Goal: Task Accomplishment & Management: Use online tool/utility

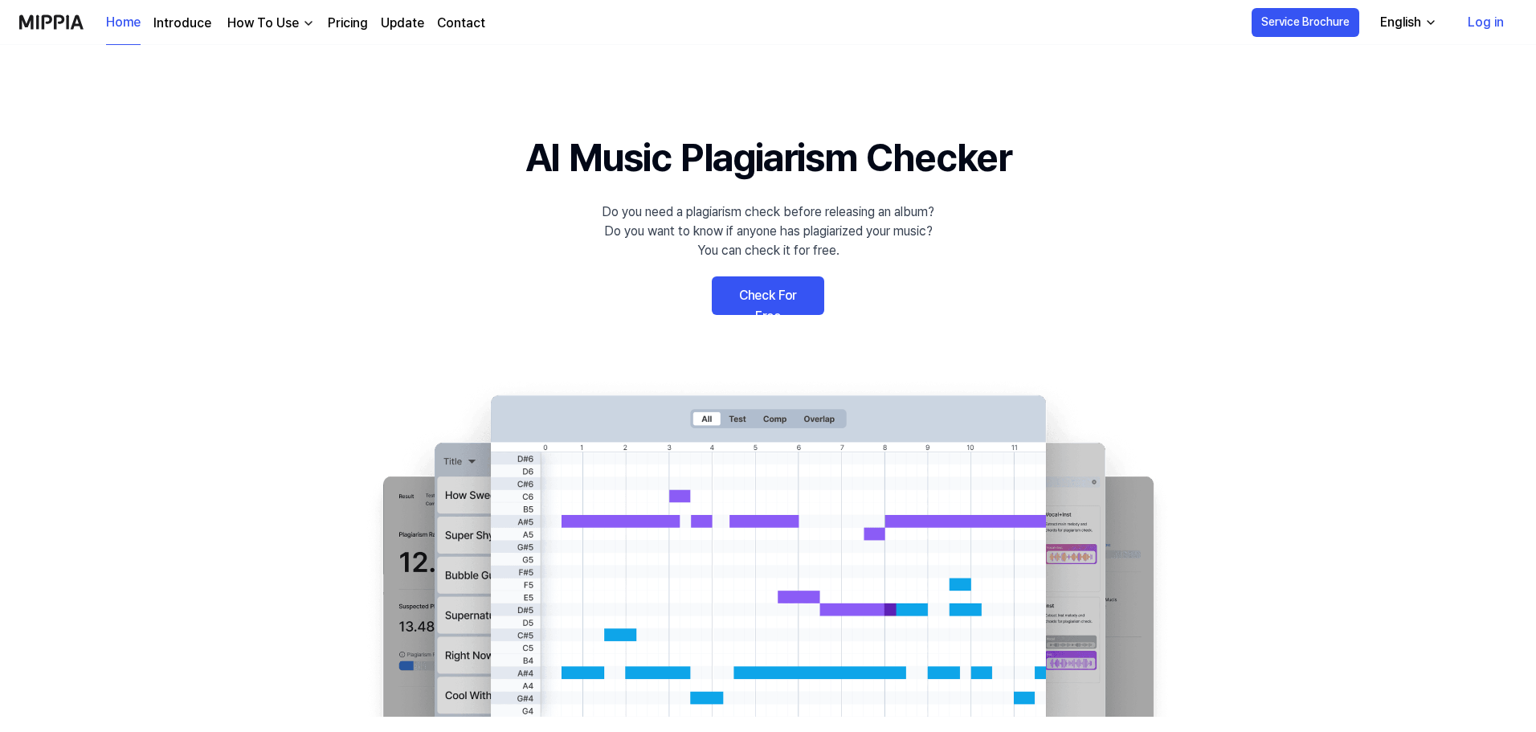
click at [780, 276] on link "Check For Free" at bounding box center [768, 295] width 112 height 39
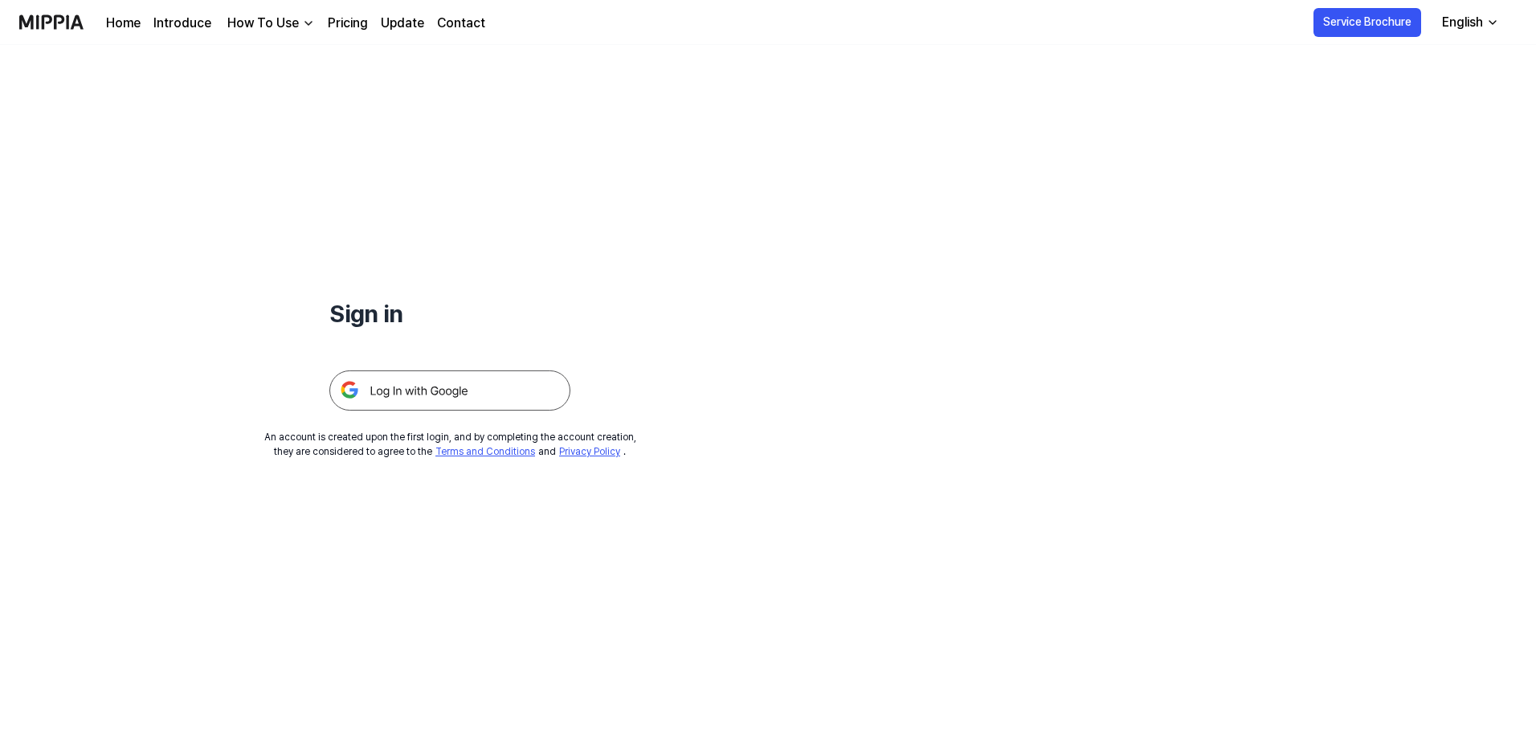
click at [416, 375] on img at bounding box center [449, 390] width 241 height 40
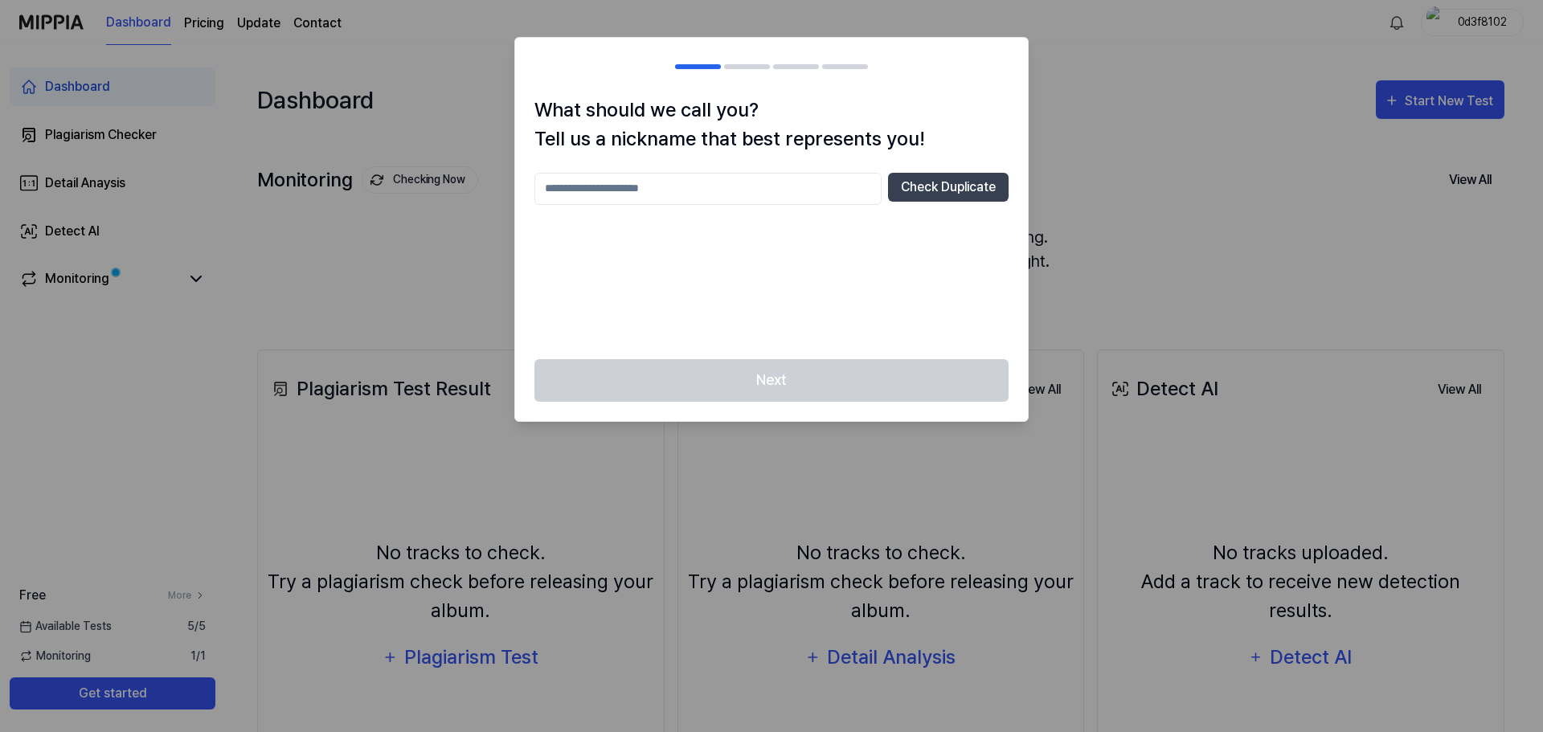
click at [763, 374] on div "Next" at bounding box center [771, 390] width 513 height 62
drag, startPoint x: 977, startPoint y: 94, endPoint x: 969, endPoint y: 100, distance: 9.8
click at [974, 96] on div "What should we call you? Tell us a nickname that best represents you! Check Dup…" at bounding box center [771, 229] width 514 height 385
click at [619, 193] on input "text" at bounding box center [707, 189] width 347 height 32
type input "****"
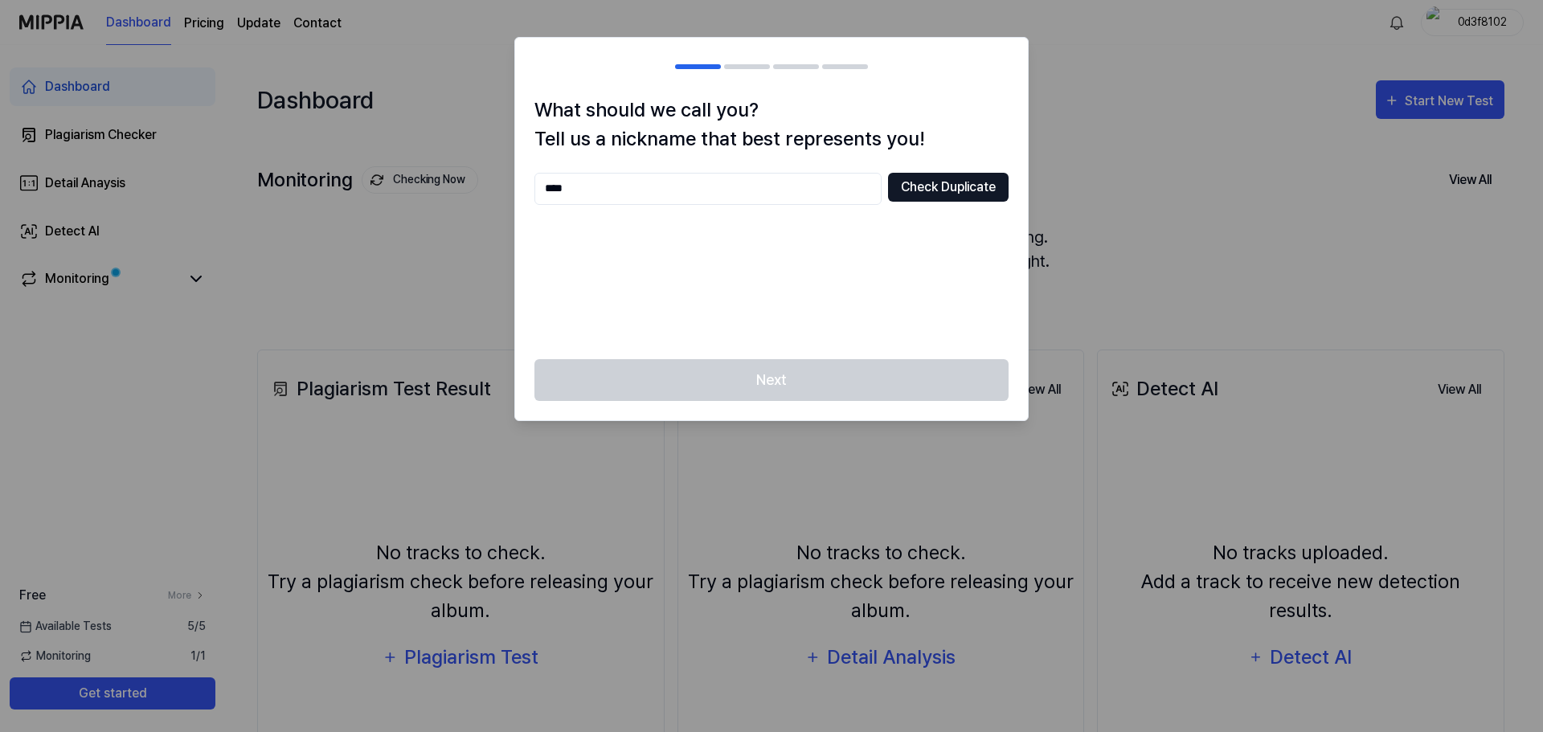
click at [957, 189] on button "Check Duplicate" at bounding box center [948, 187] width 121 height 29
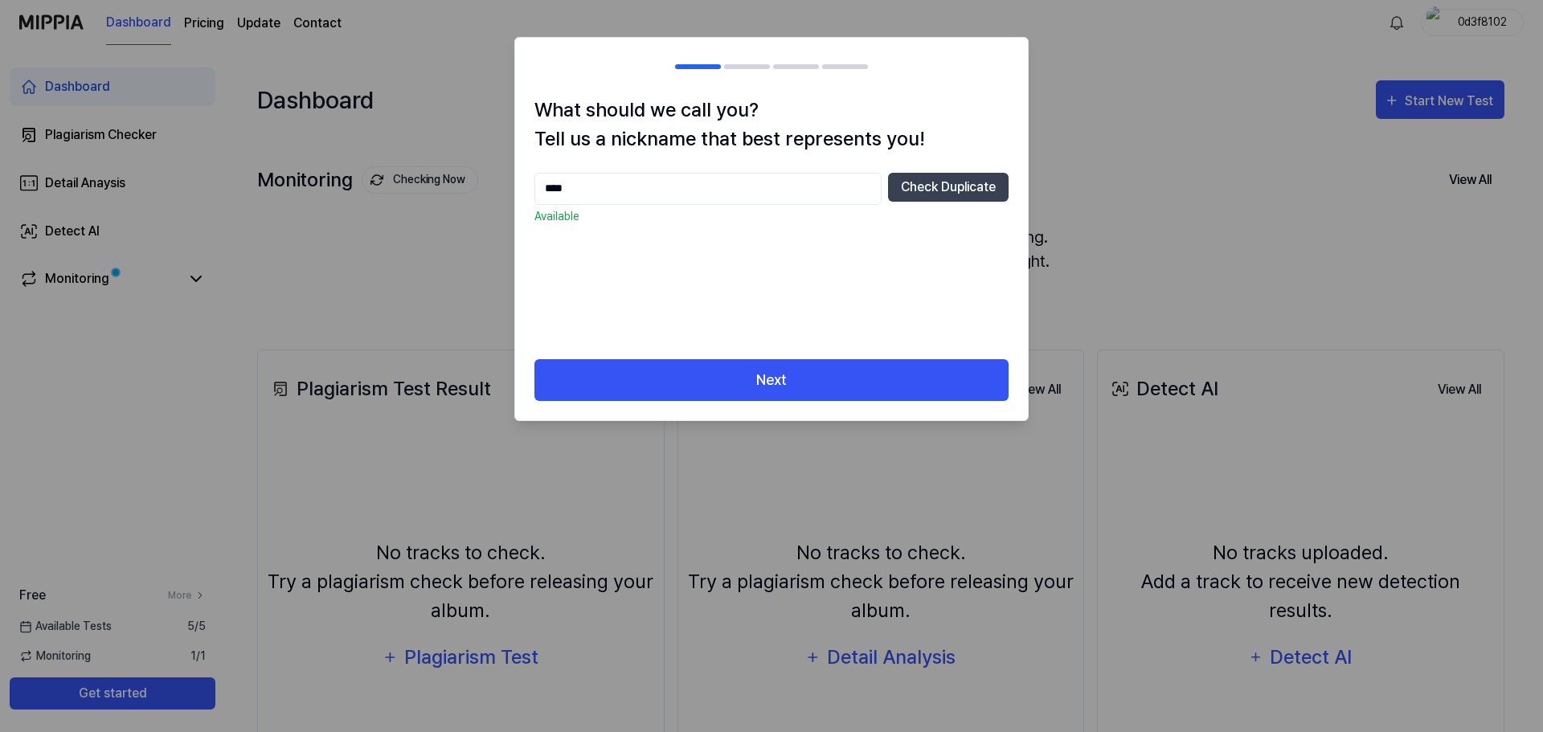
click at [678, 174] on input "****" at bounding box center [707, 189] width 347 height 32
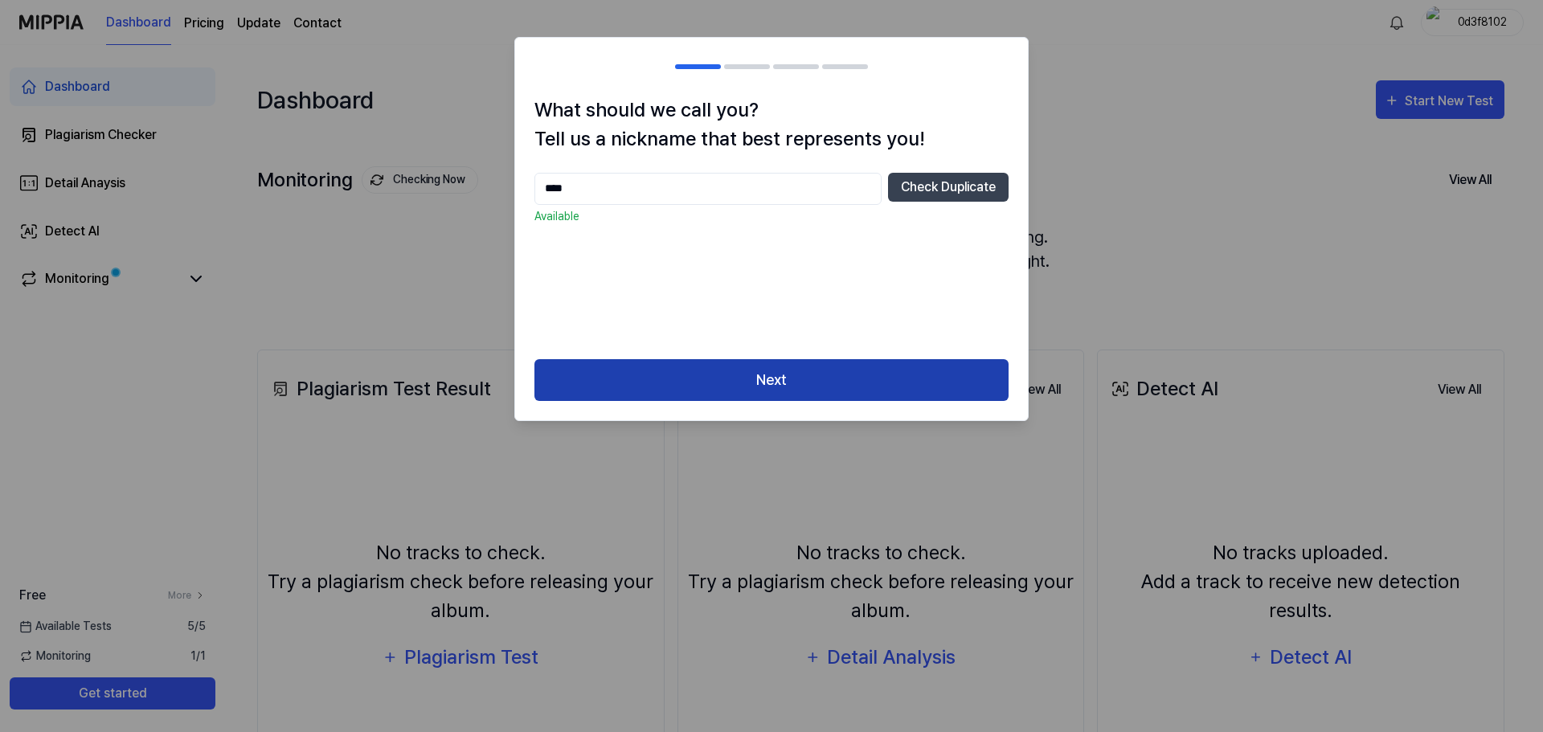
click at [713, 384] on button "Next" at bounding box center [771, 380] width 474 height 43
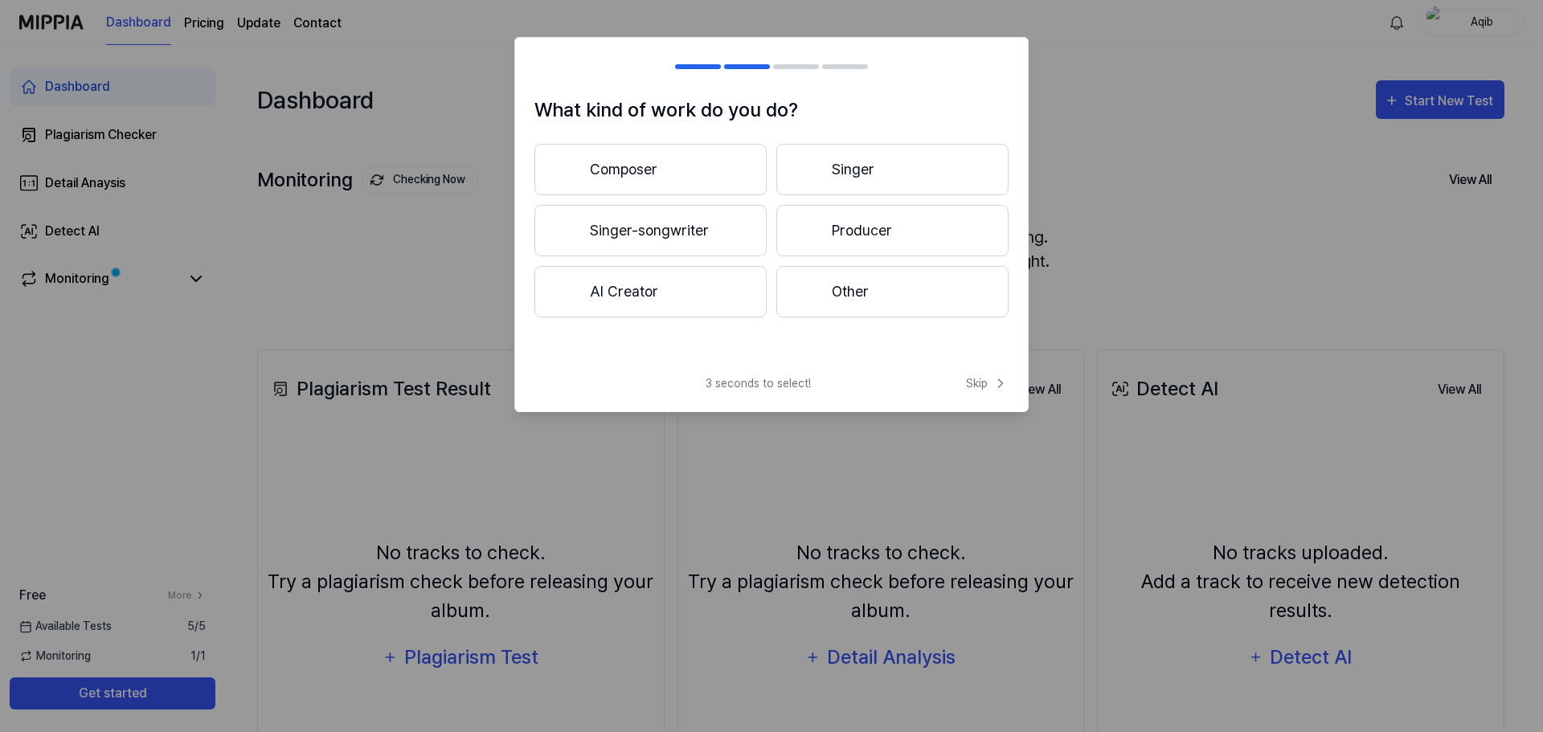
click at [860, 155] on button "Singer" at bounding box center [892, 169] width 232 height 51
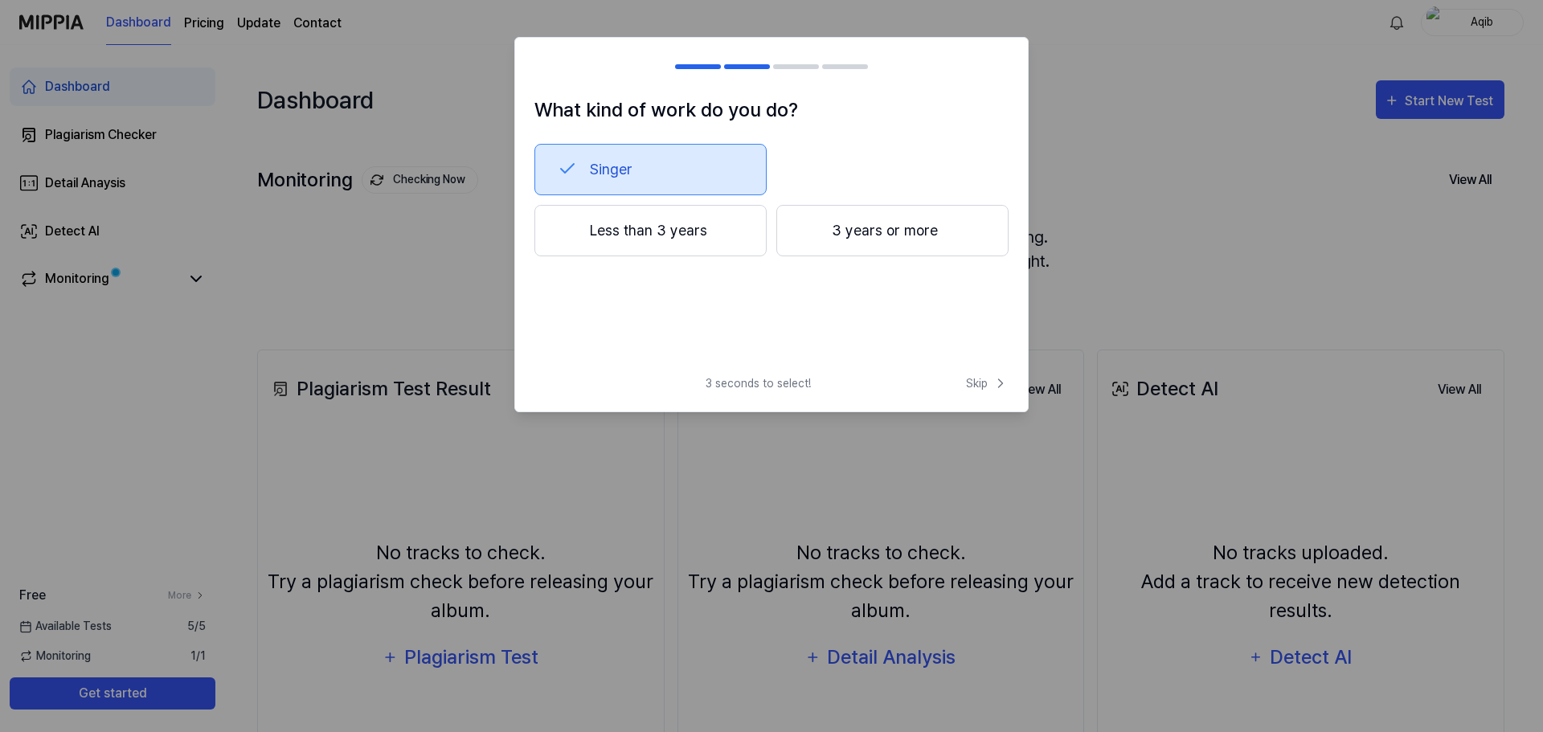
click at [850, 243] on button "3 years or more" at bounding box center [892, 230] width 232 height 51
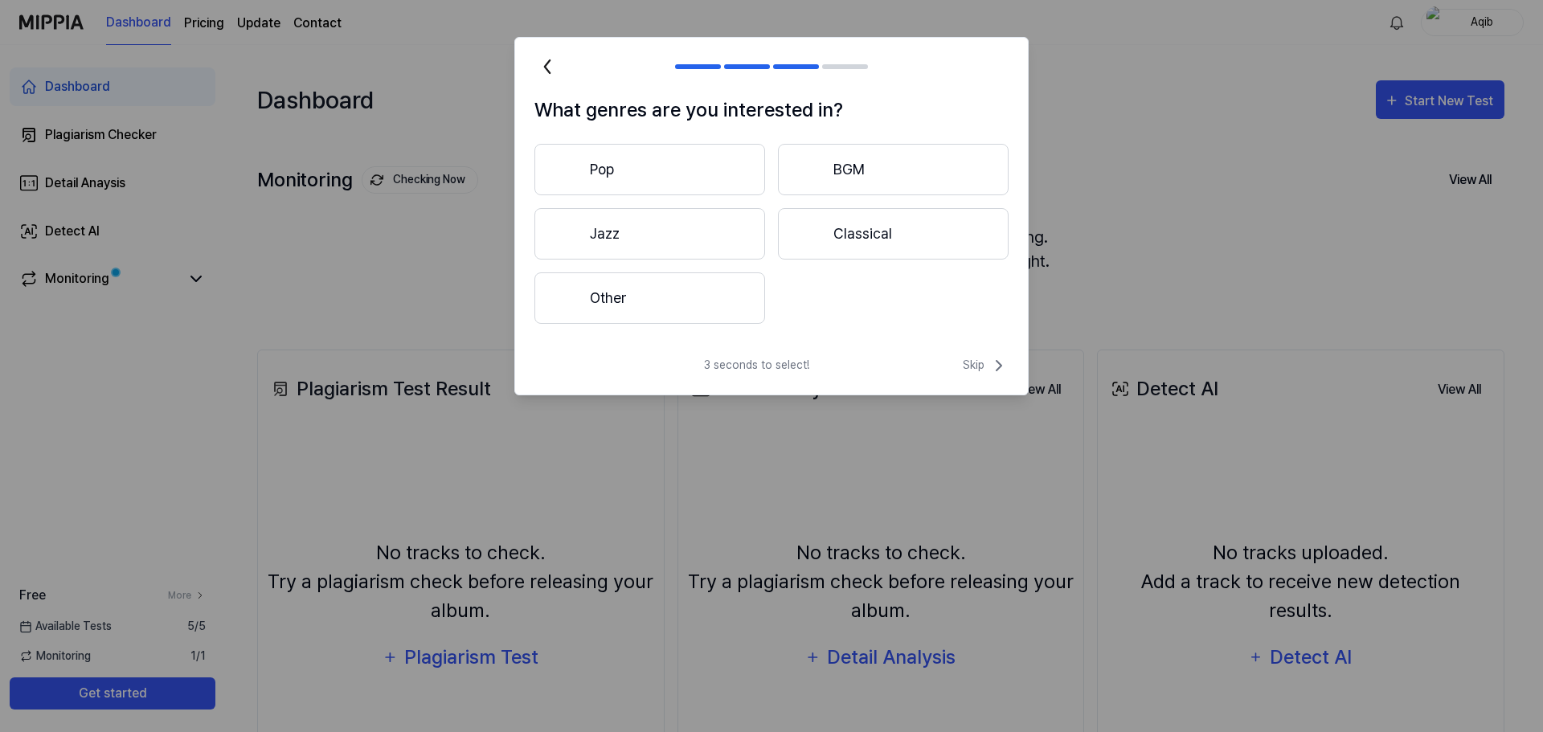
click at [688, 169] on button "Pop" at bounding box center [649, 169] width 231 height 51
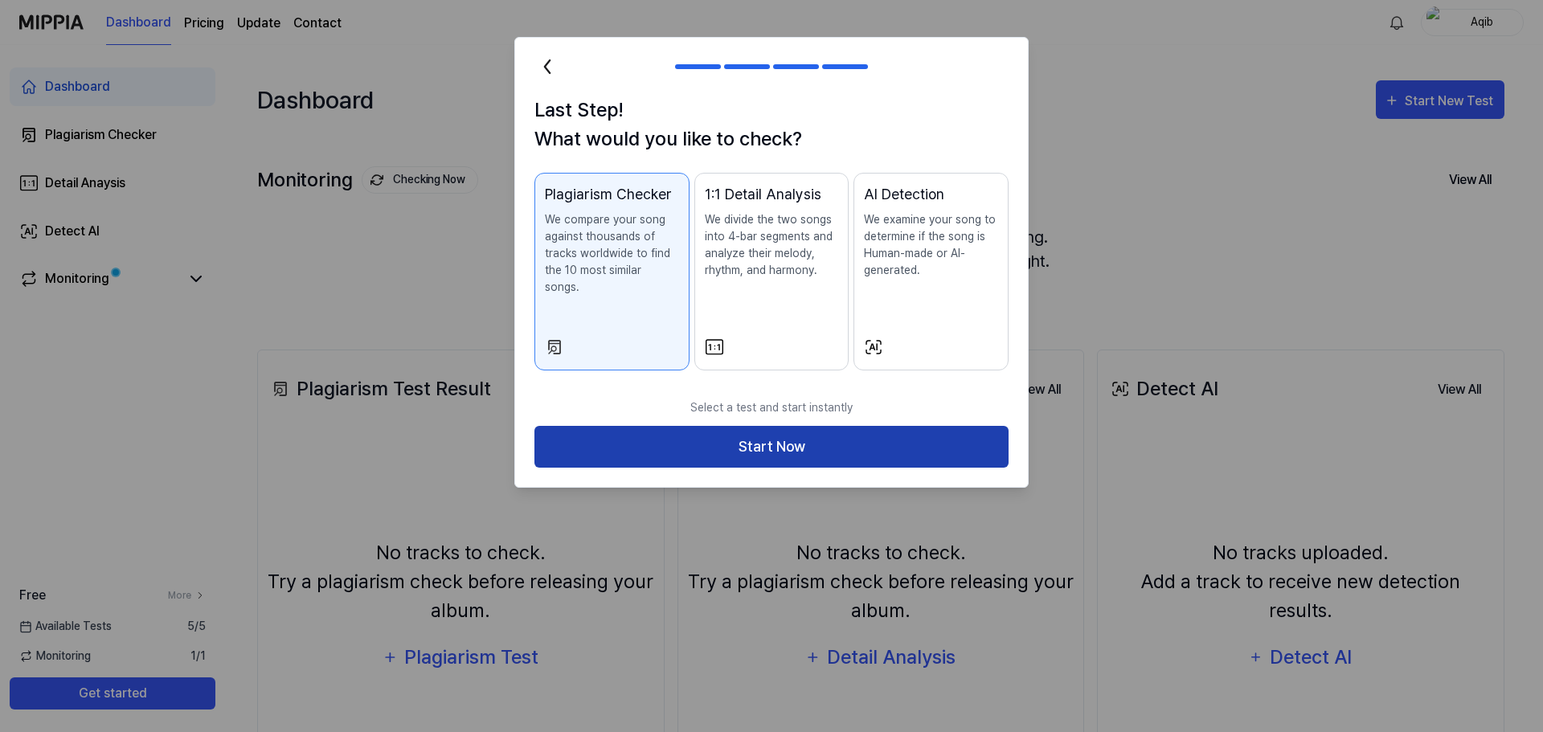
click at [771, 435] on button "Start Now" at bounding box center [771, 447] width 474 height 43
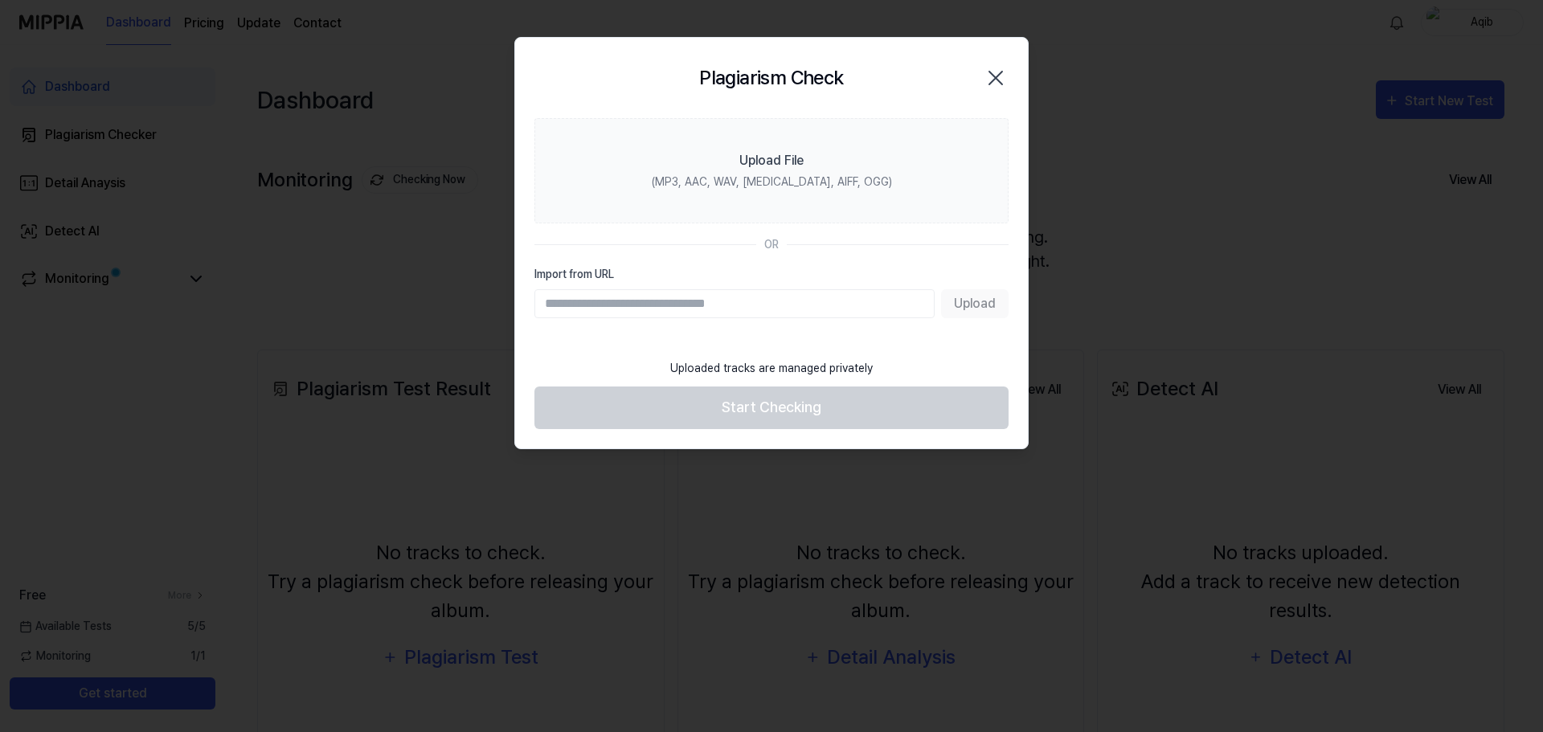
click at [666, 303] on input "Import from URL" at bounding box center [734, 303] width 400 height 29
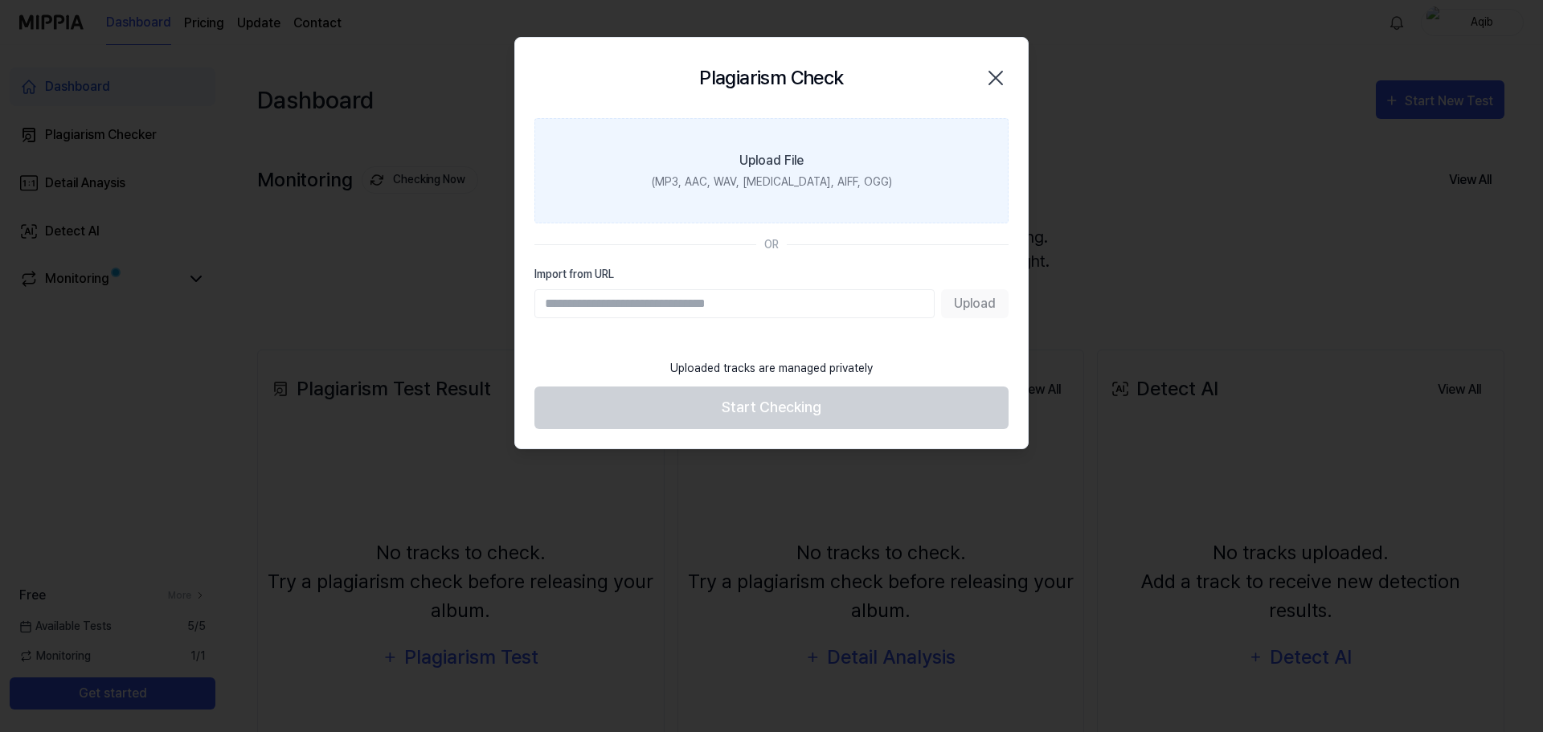
click at [792, 163] on div "Upload File" at bounding box center [771, 160] width 64 height 19
click at [0, 0] on input "Upload File (MP3, AAC, WAV, FLAC, AIFF, OGG)" at bounding box center [0, 0] width 0 height 0
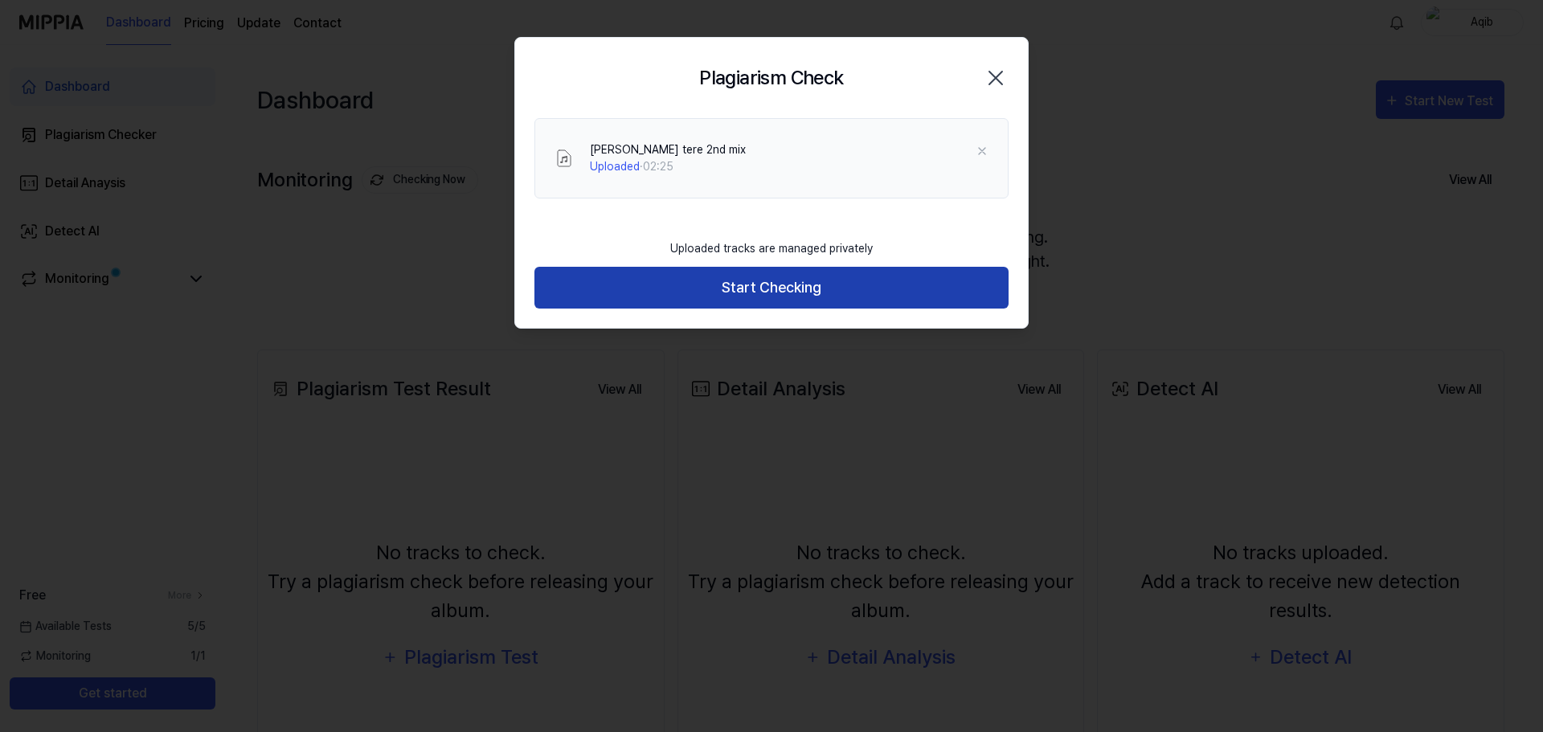
click at [736, 292] on button "Start Checking" at bounding box center [771, 288] width 474 height 43
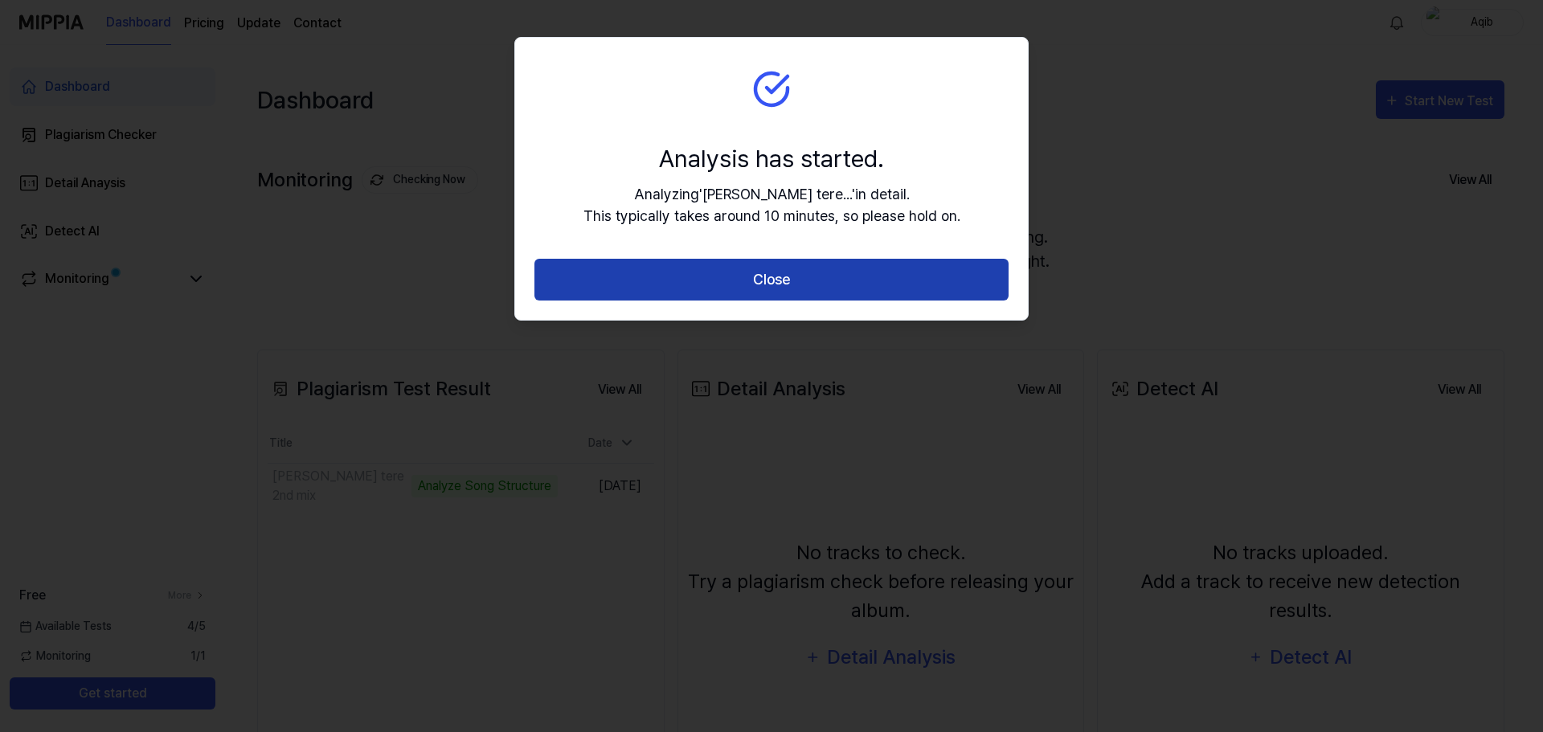
click at [757, 290] on button "Close" at bounding box center [771, 280] width 474 height 43
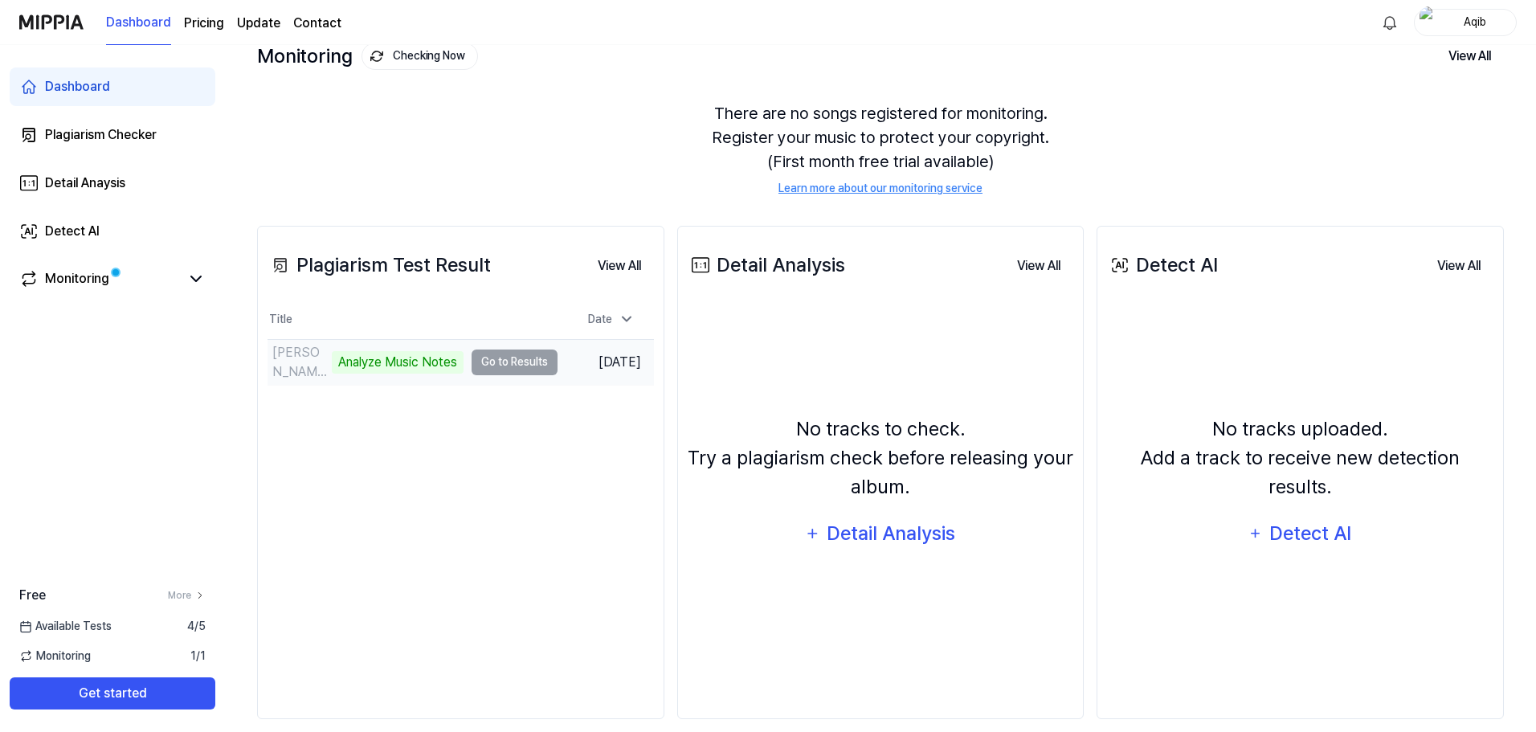
scroll to position [43, 0]
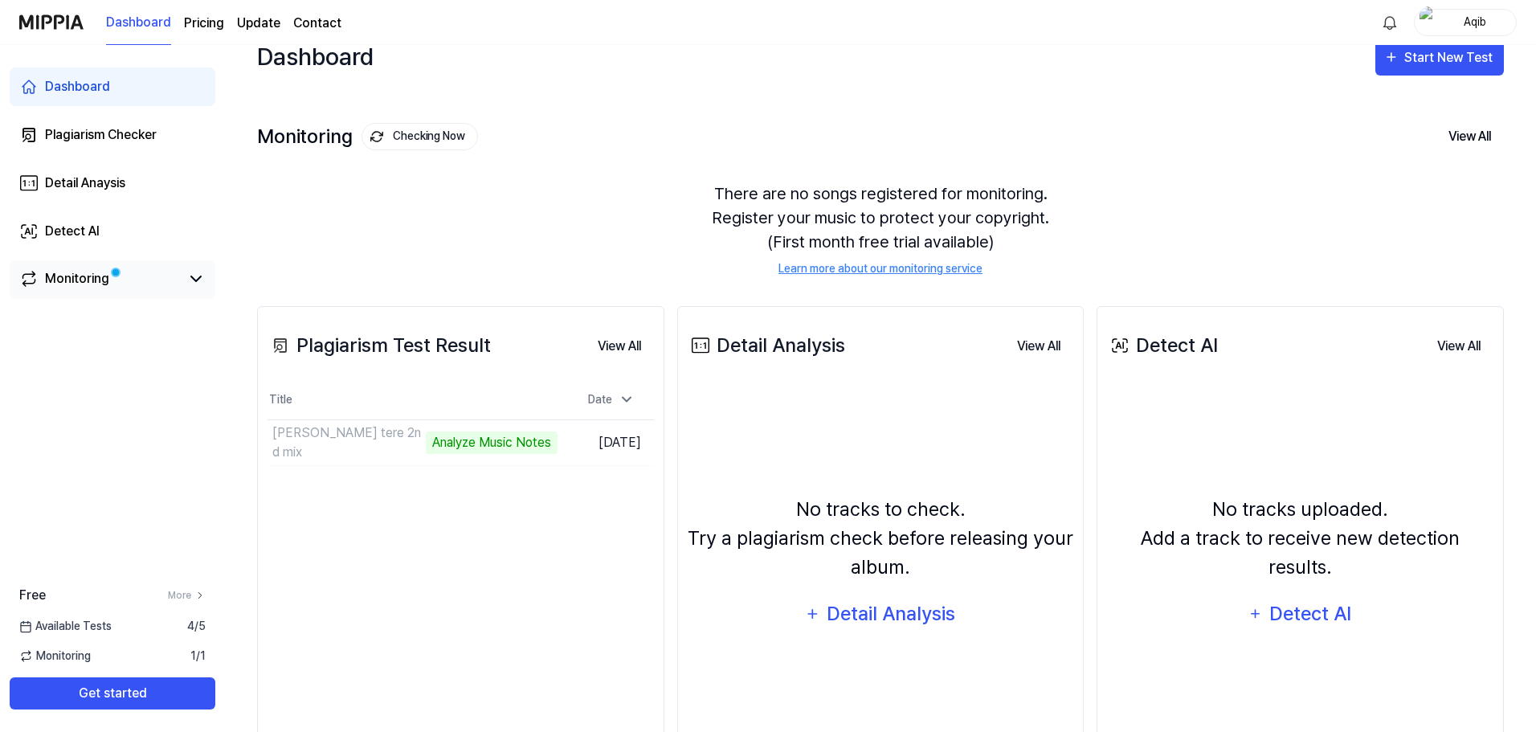
click at [186, 273] on div "Monitoring" at bounding box center [112, 278] width 186 height 19
click at [192, 280] on icon at bounding box center [195, 278] width 19 height 19
click at [192, 280] on icon at bounding box center [196, 278] width 10 height 5
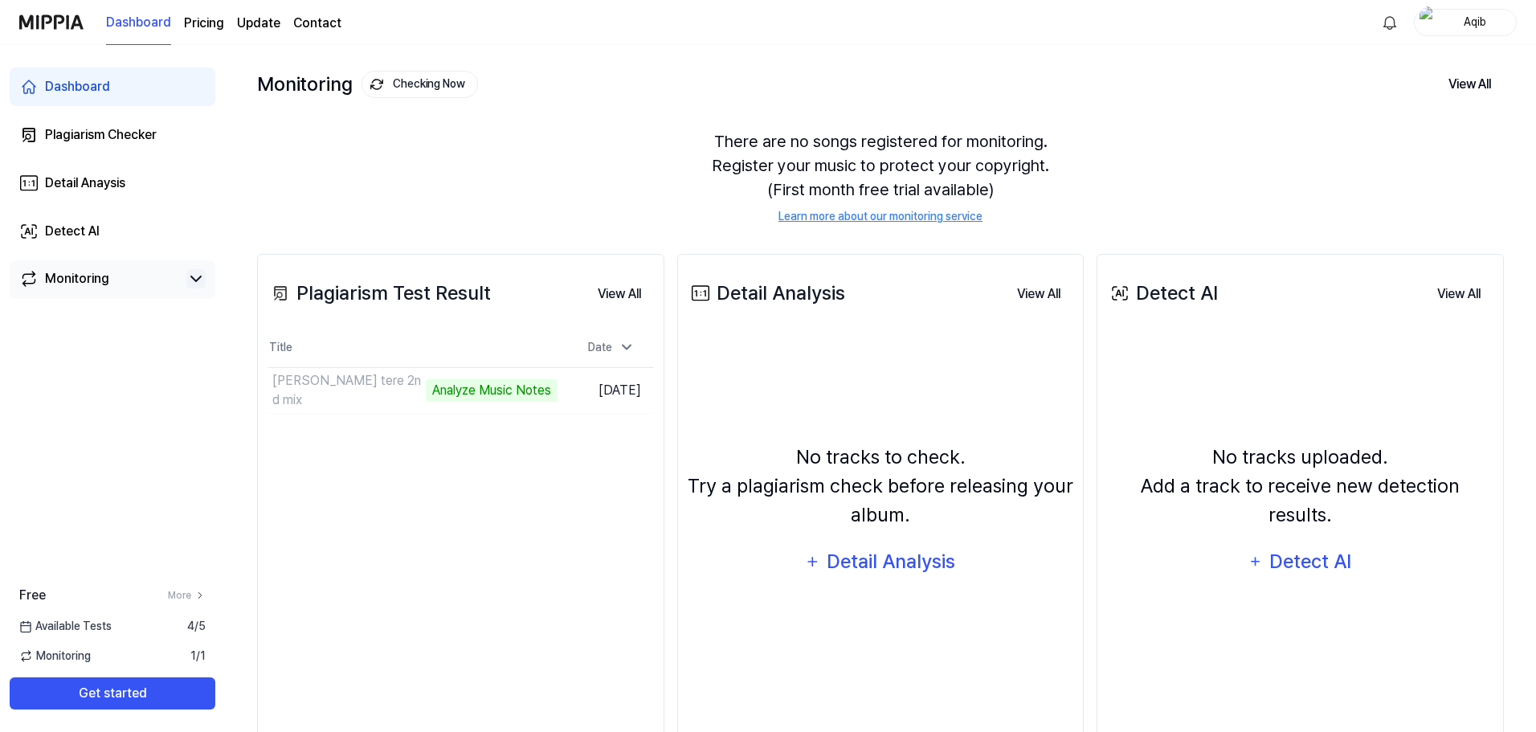
scroll to position [124, 0]
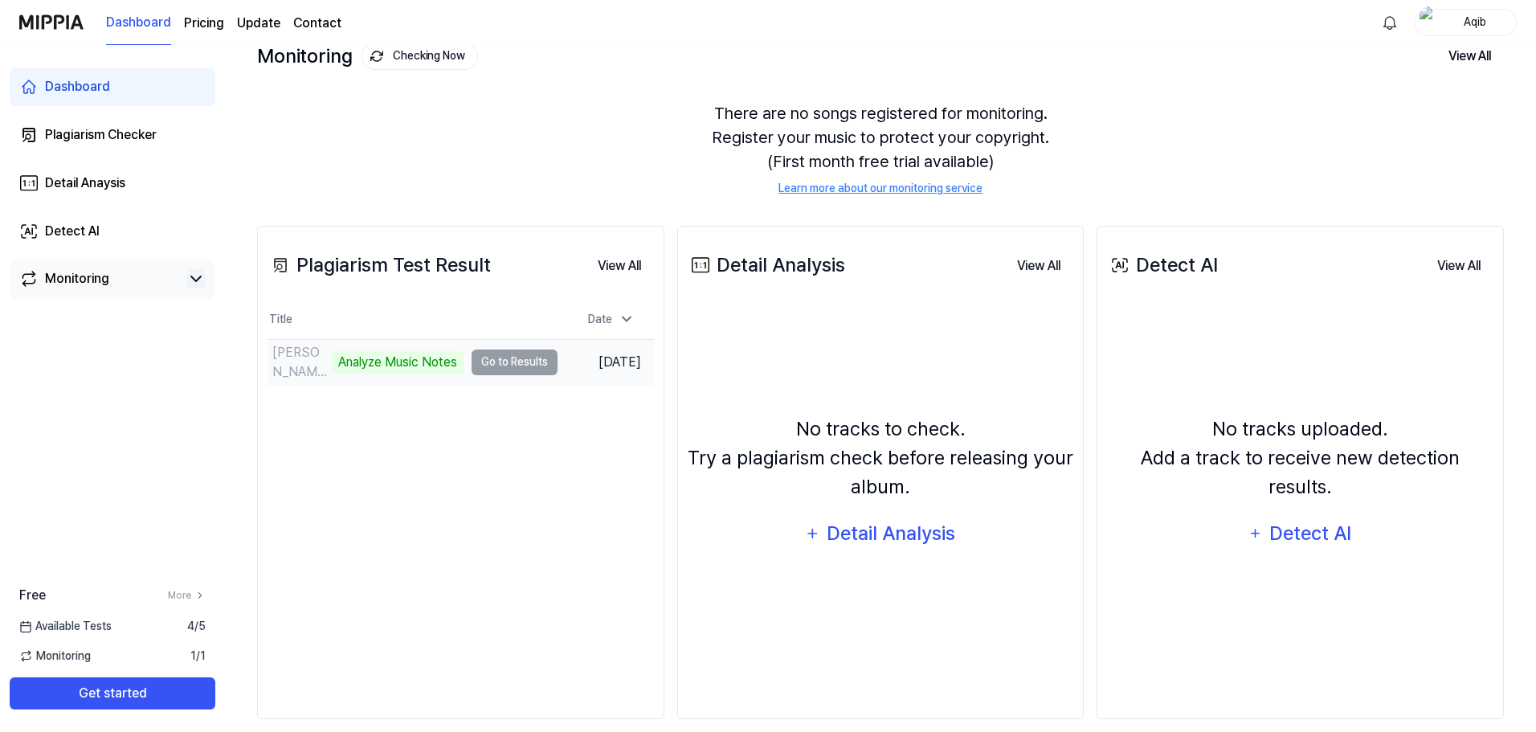
click at [485, 350] on td "hasse tere 2nd mix Analyze Music Notes Go to Results" at bounding box center [413, 362] width 290 height 45
click at [500, 349] on button "Go to Results" at bounding box center [515, 362] width 86 height 26
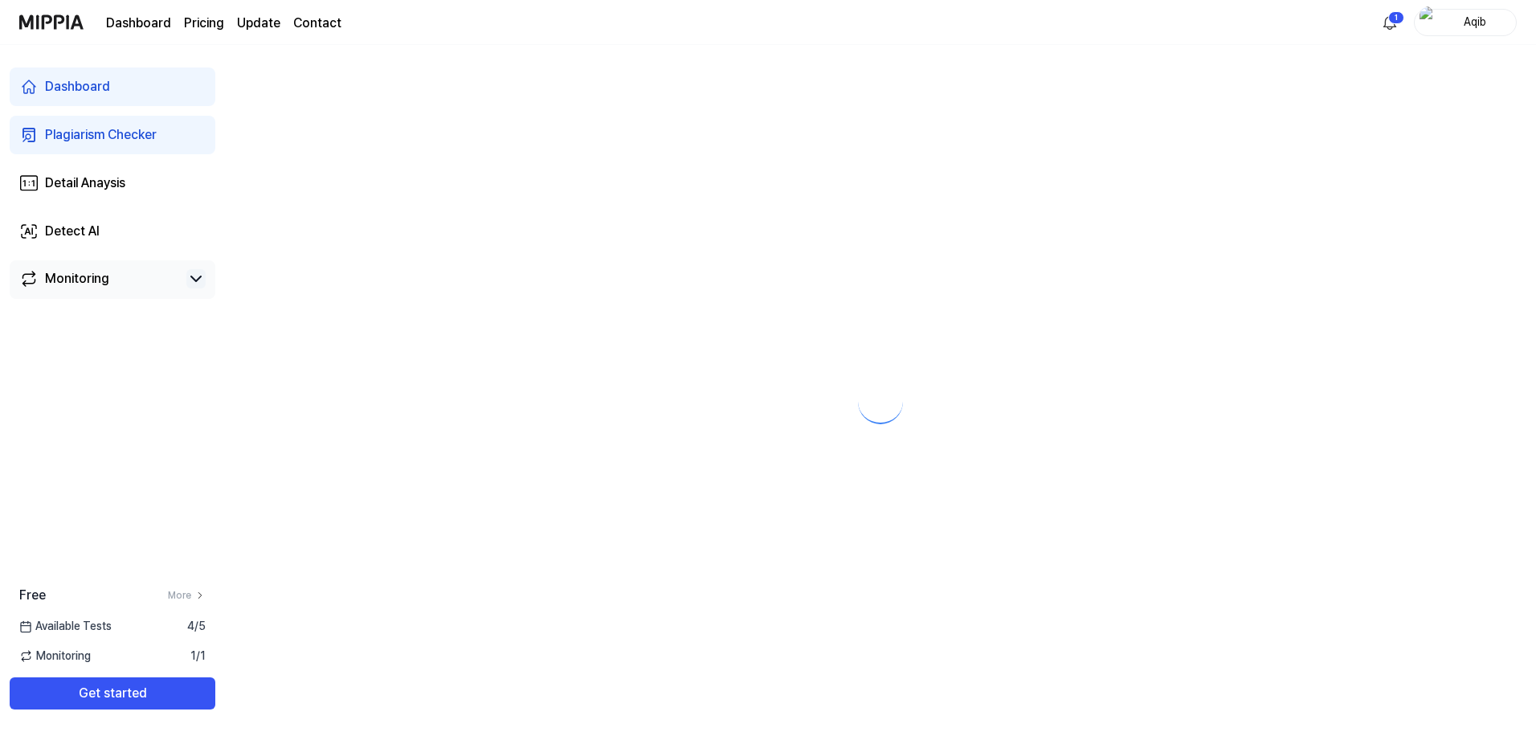
scroll to position [0, 0]
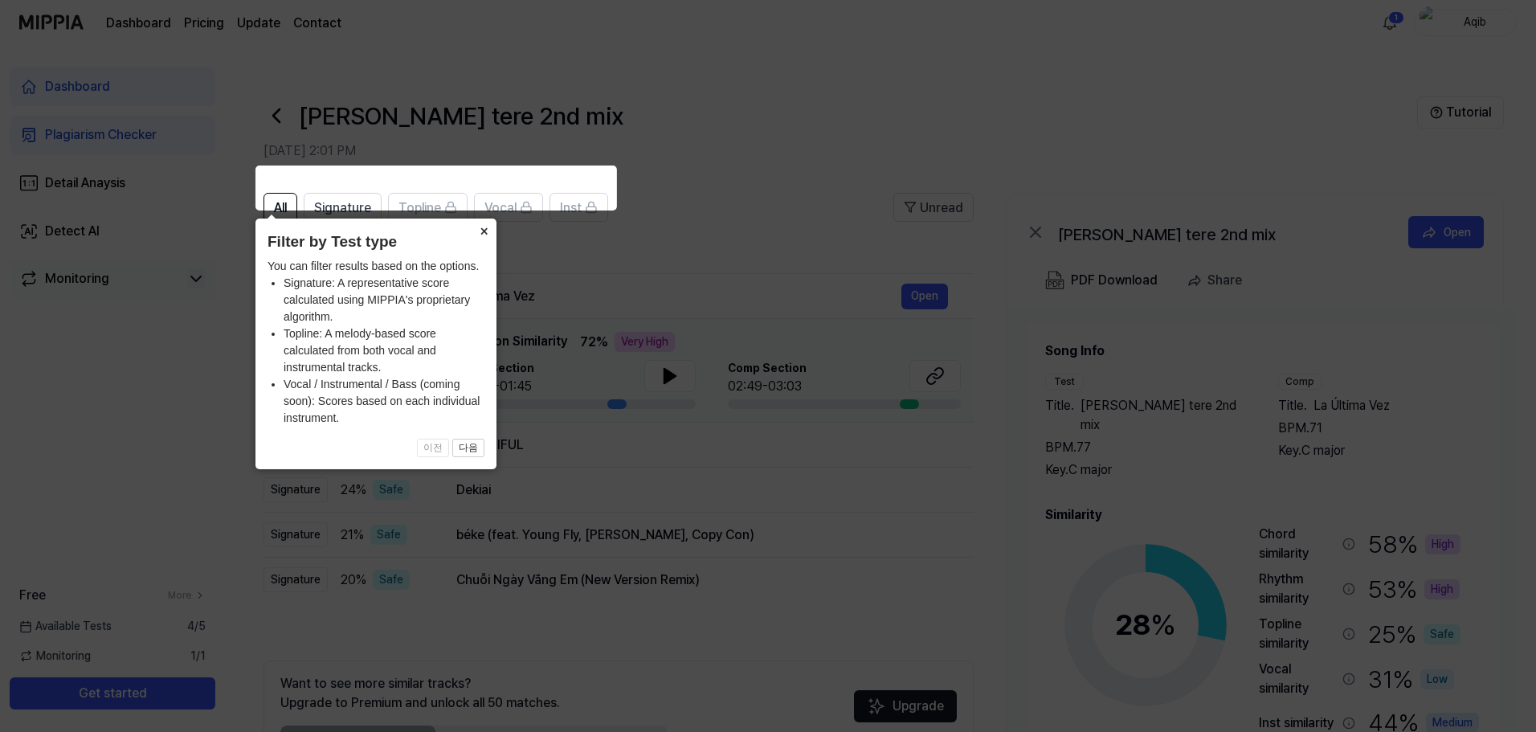
click at [480, 231] on button "×" at bounding box center [484, 230] width 26 height 22
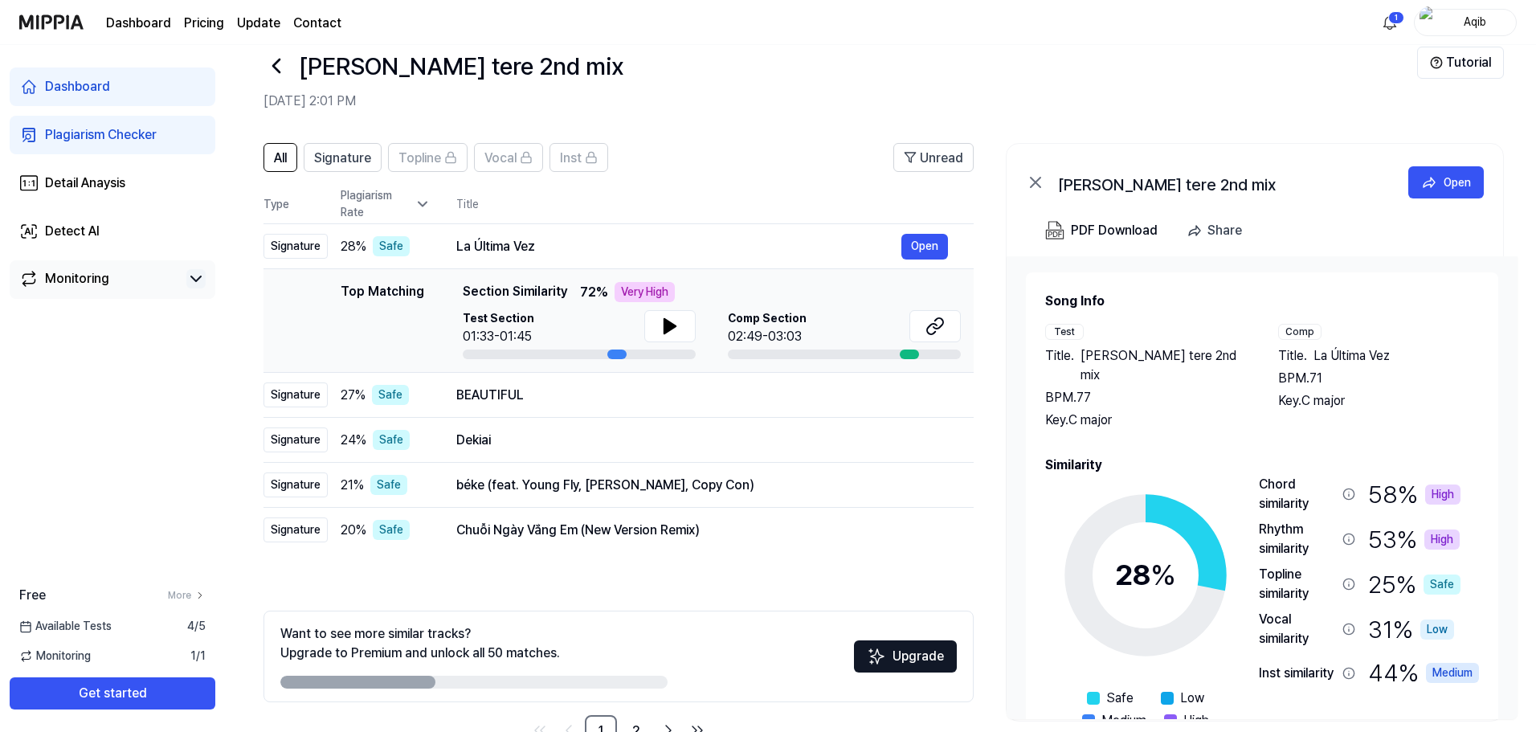
scroll to position [78, 0]
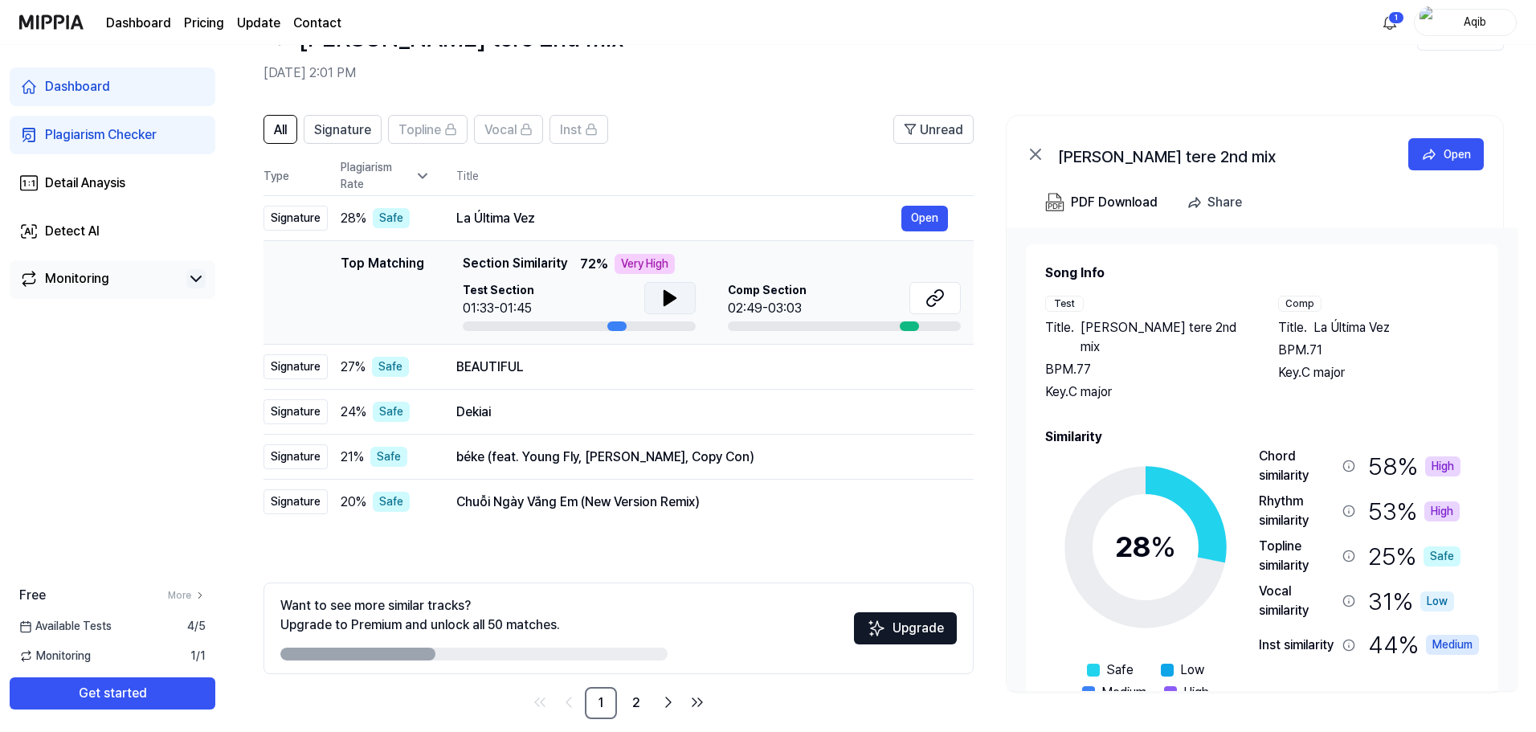
click at [669, 288] on icon at bounding box center [669, 297] width 19 height 19
click at [611, 321] on div at bounding box center [616, 326] width 19 height 10
click at [653, 282] on button at bounding box center [669, 298] width 51 height 32
click at [816, 282] on div "Comp Section 02:49-03:03" at bounding box center [844, 300] width 233 height 36
click at [909, 321] on div at bounding box center [909, 326] width 19 height 10
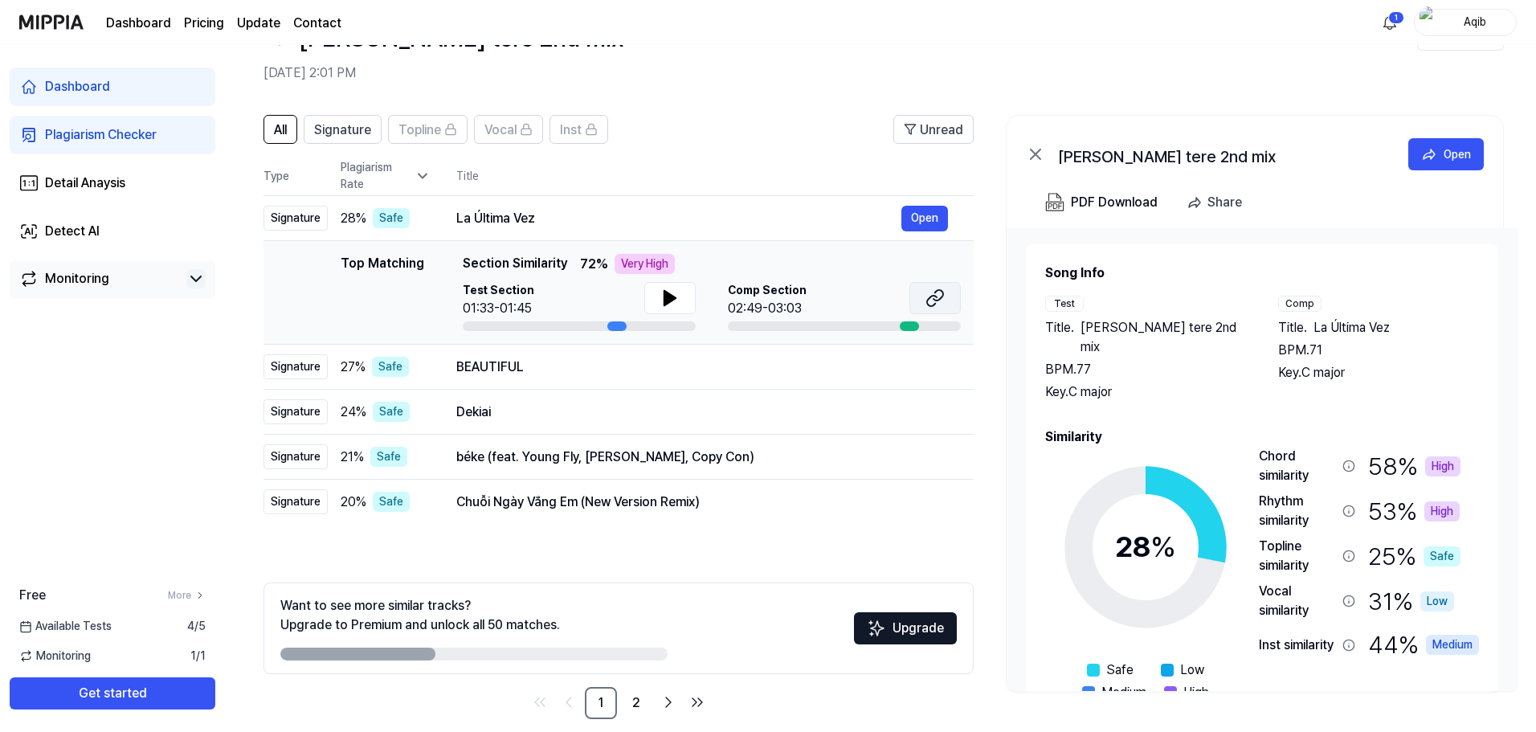
click at [930, 288] on icon at bounding box center [935, 297] width 19 height 19
click at [660, 288] on icon at bounding box center [669, 297] width 19 height 19
drag, startPoint x: 460, startPoint y: 241, endPoint x: 582, endPoint y: 241, distance: 122.1
click at [582, 254] on div "Top Matching Section Similarity 72 % Very High" at bounding box center [712, 264] width 498 height 20
click at [672, 288] on icon at bounding box center [669, 297] width 19 height 19
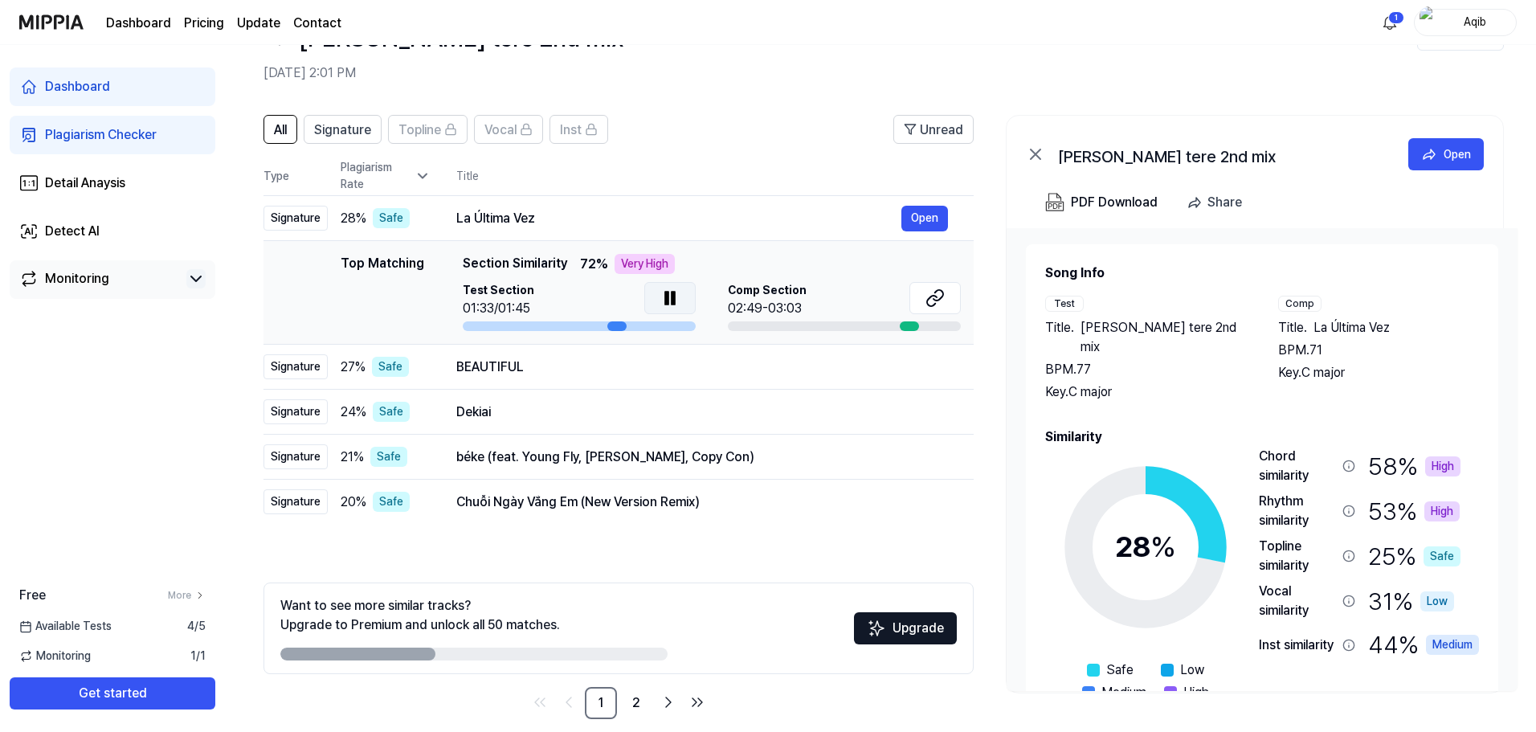
click at [672, 292] on icon at bounding box center [673, 298] width 3 height 13
click at [932, 354] on button "Open" at bounding box center [924, 367] width 47 height 26
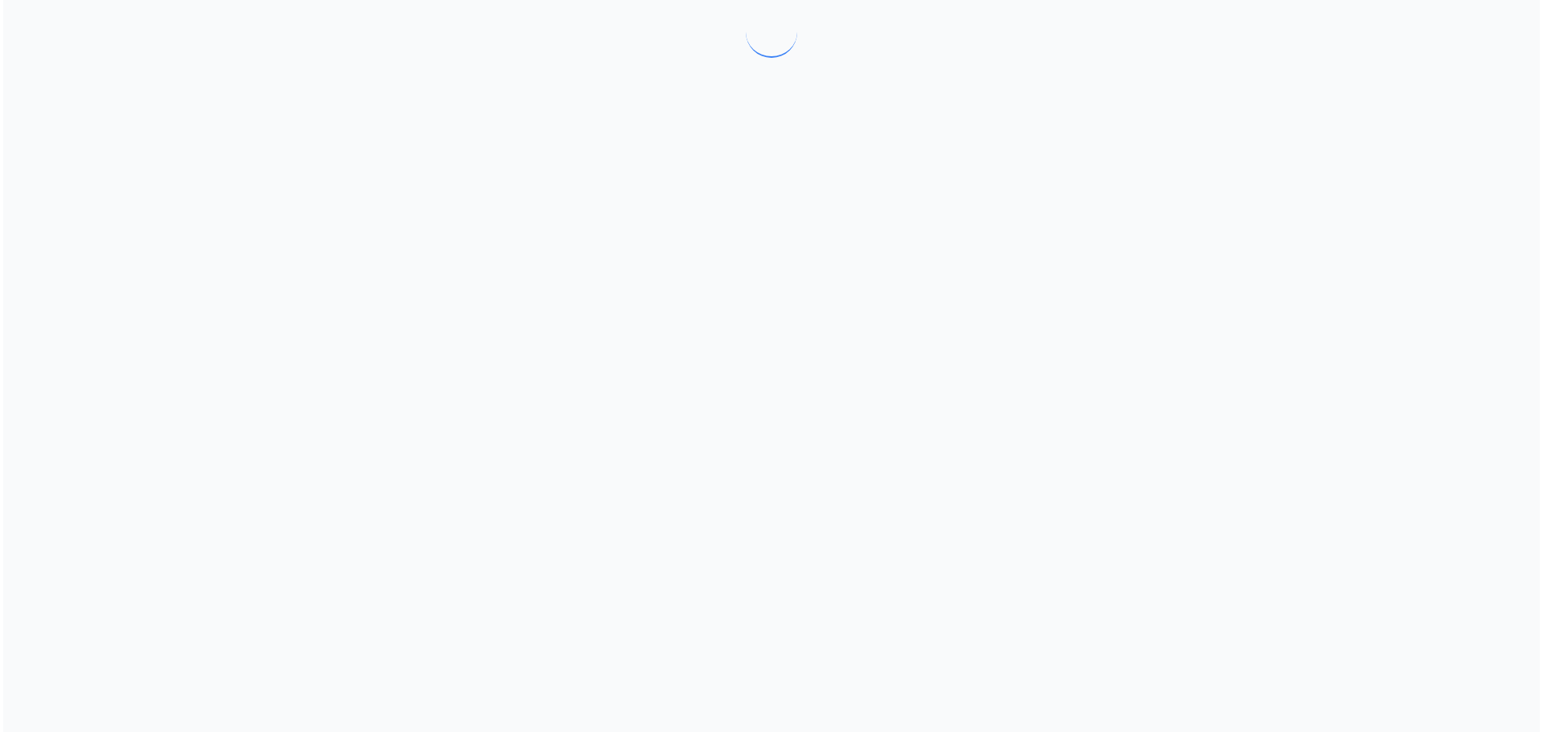
scroll to position [0, 0]
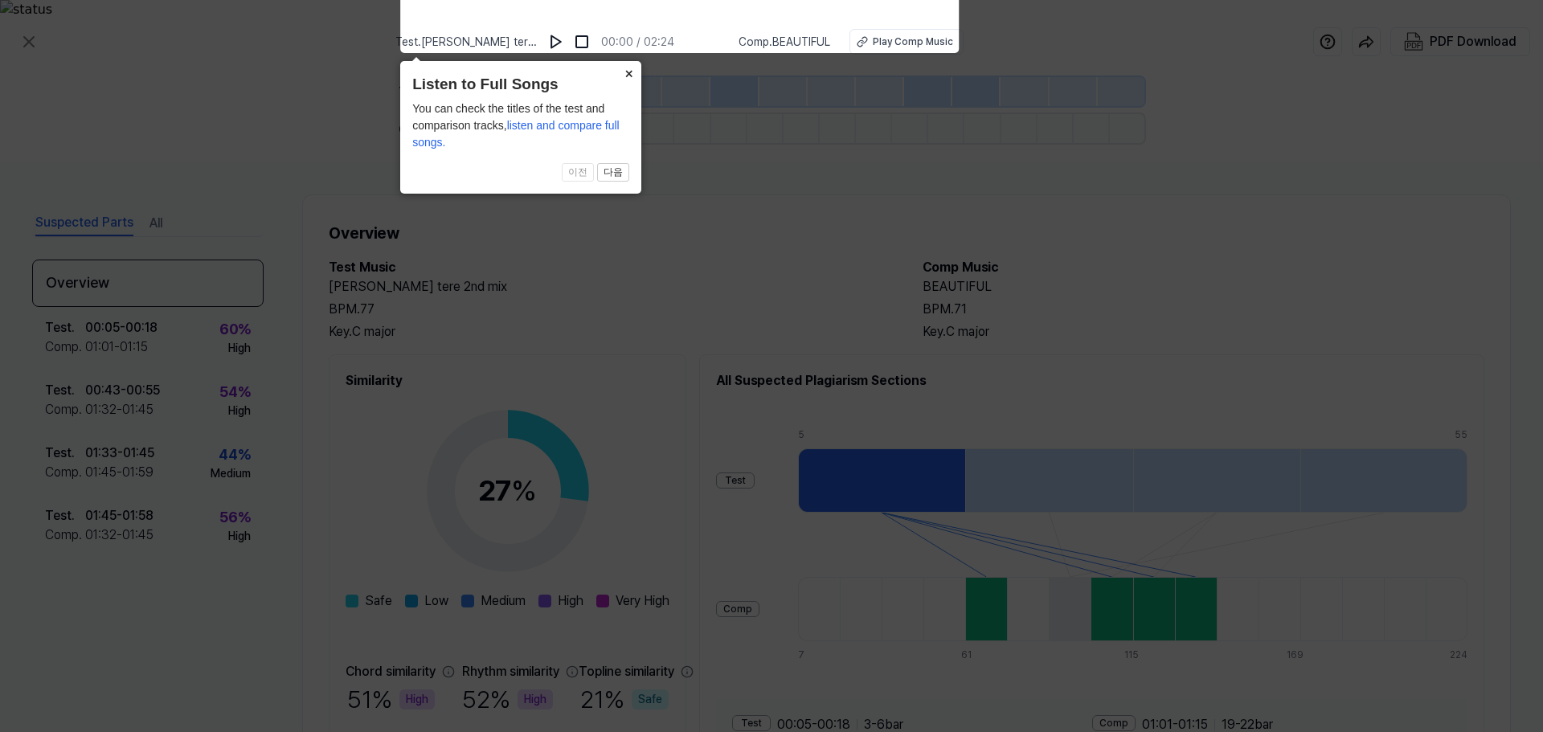
click at [626, 72] on button "×" at bounding box center [628, 72] width 26 height 22
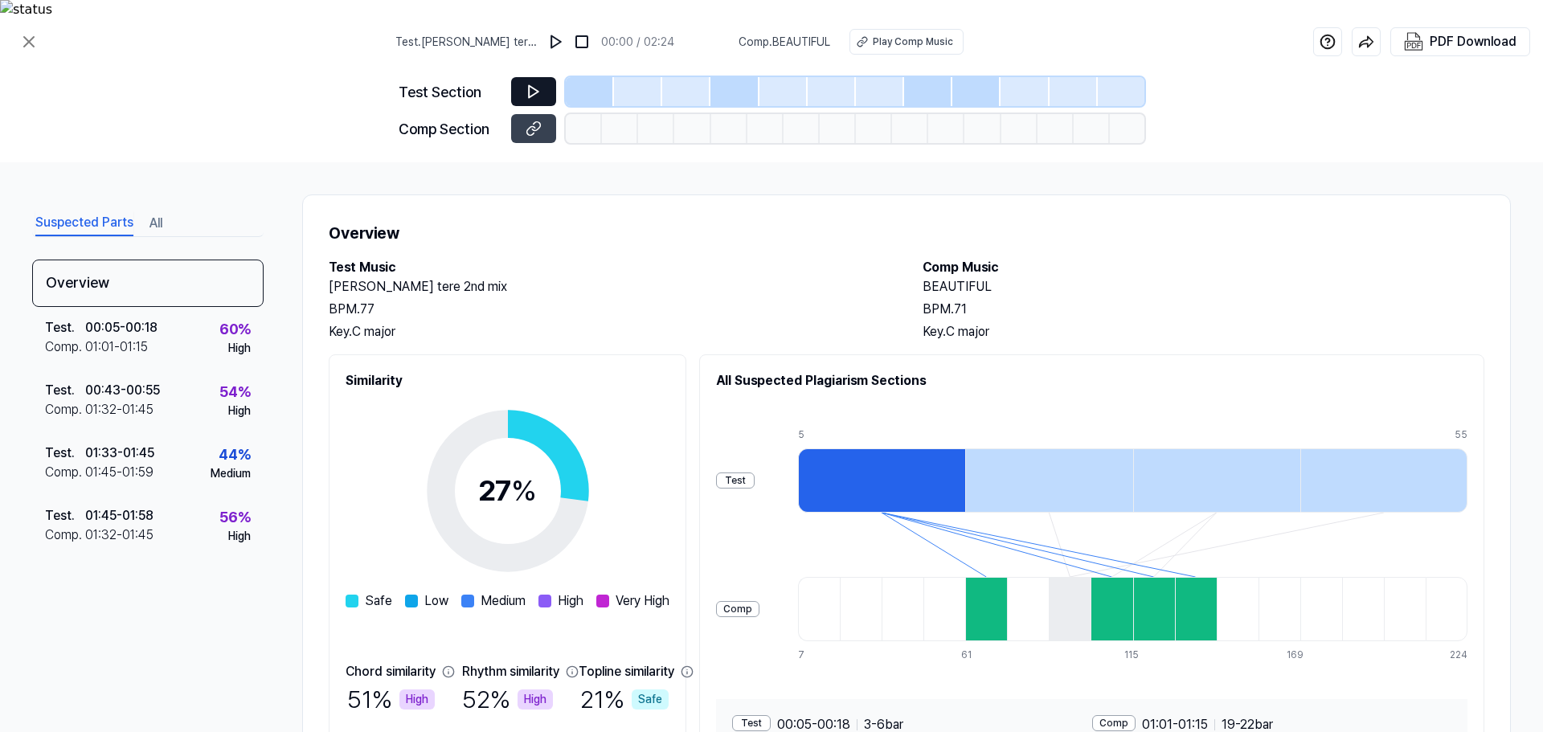
click at [532, 86] on icon at bounding box center [534, 92] width 10 height 12
click at [532, 84] on icon at bounding box center [533, 92] width 16 height 16
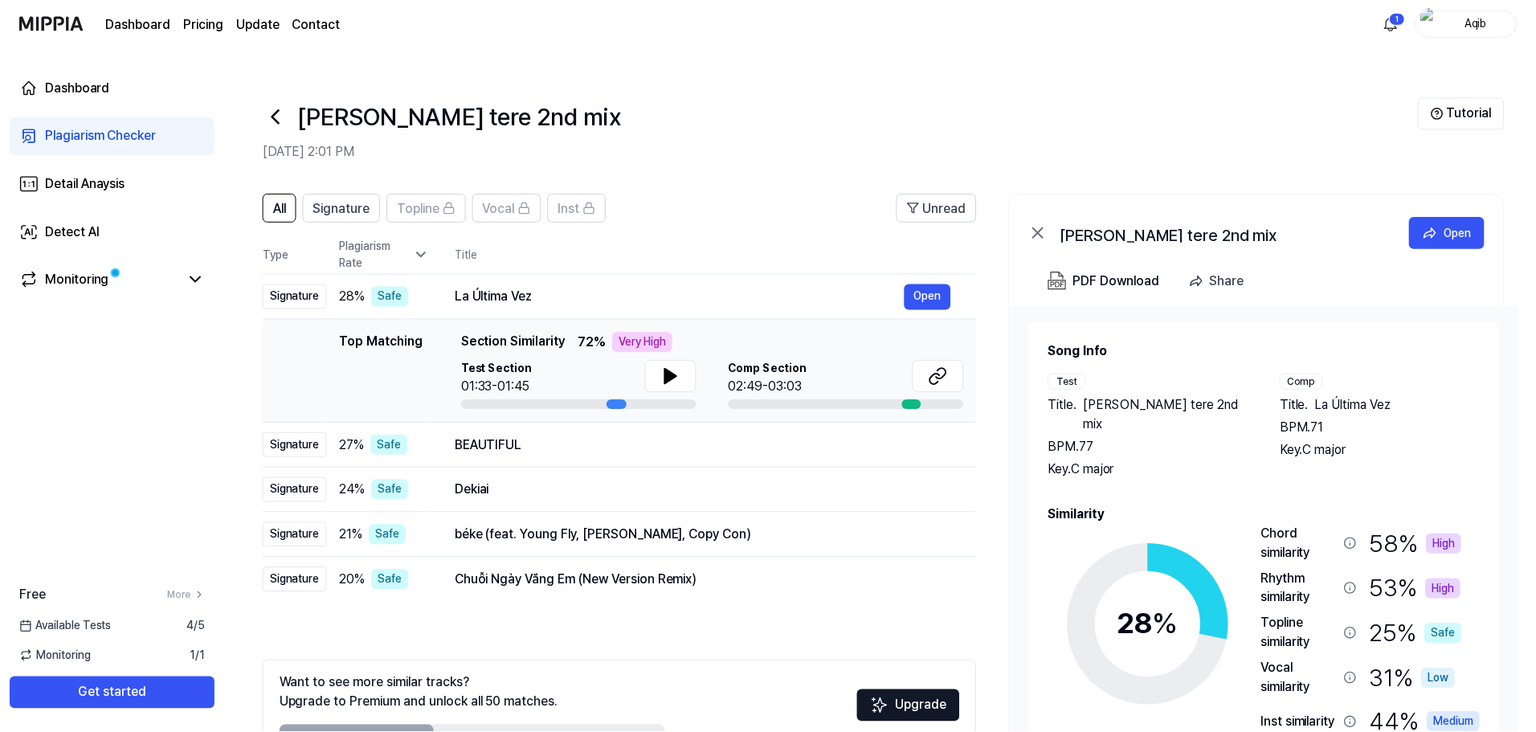
scroll to position [78, 0]
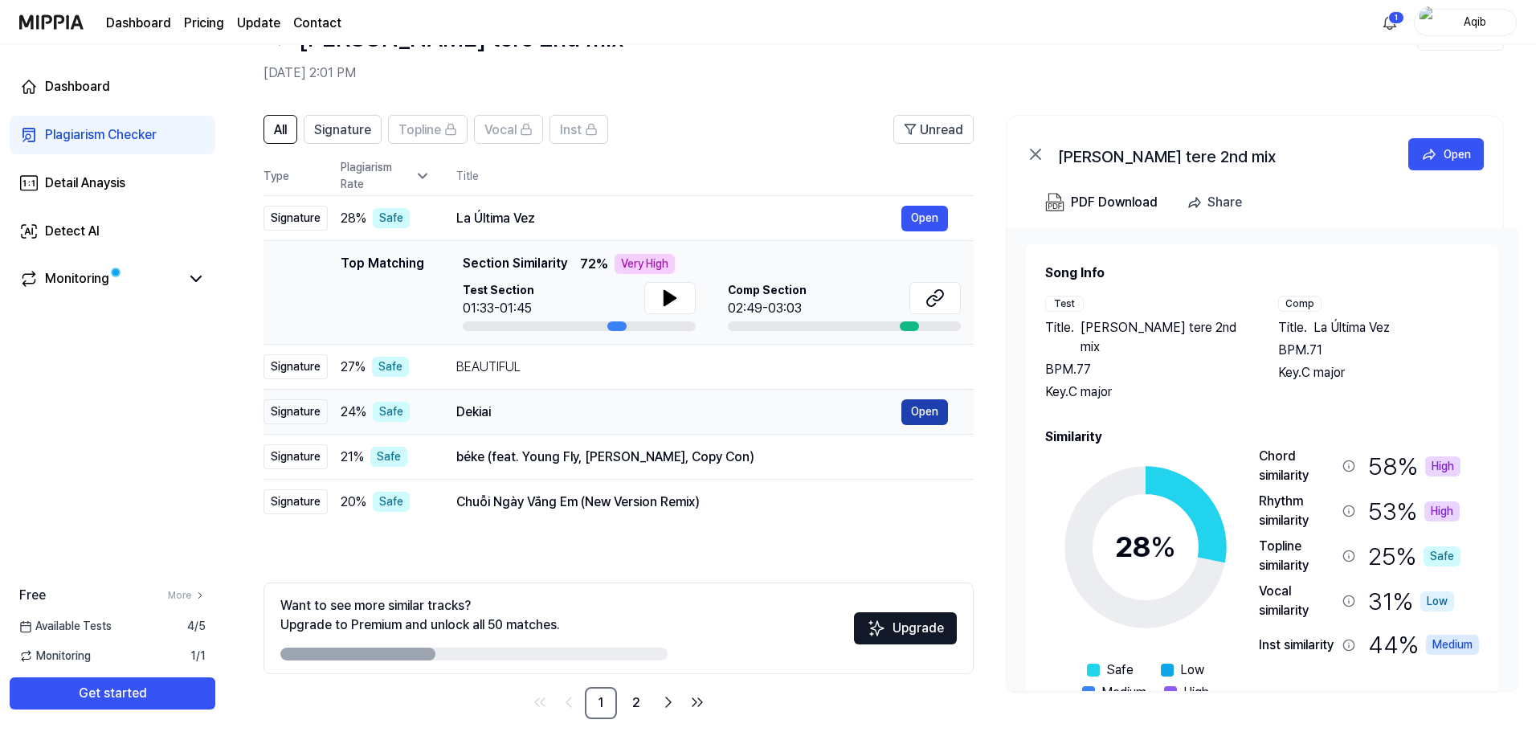
click at [926, 399] on button "Open" at bounding box center [924, 412] width 47 height 26
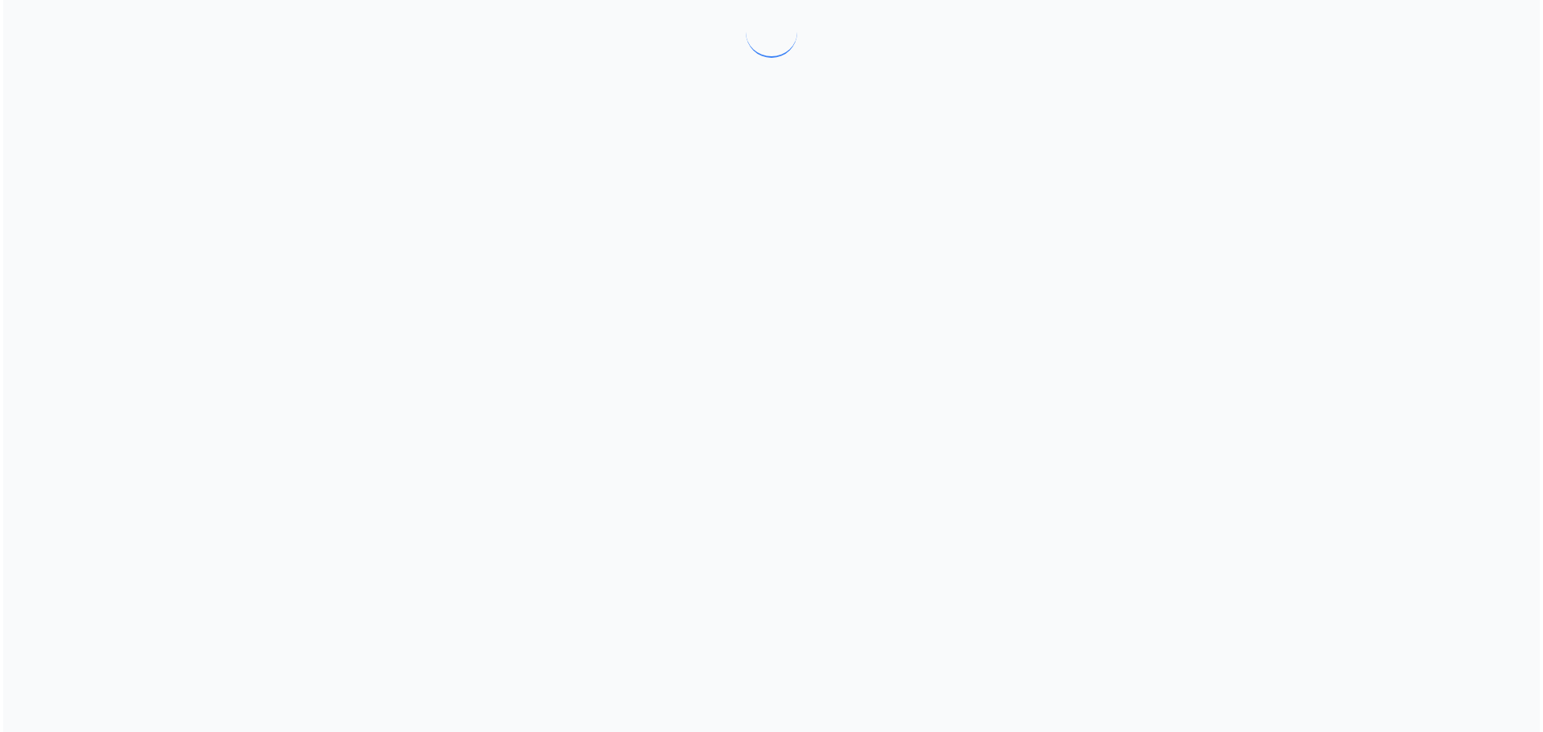
scroll to position [0, 0]
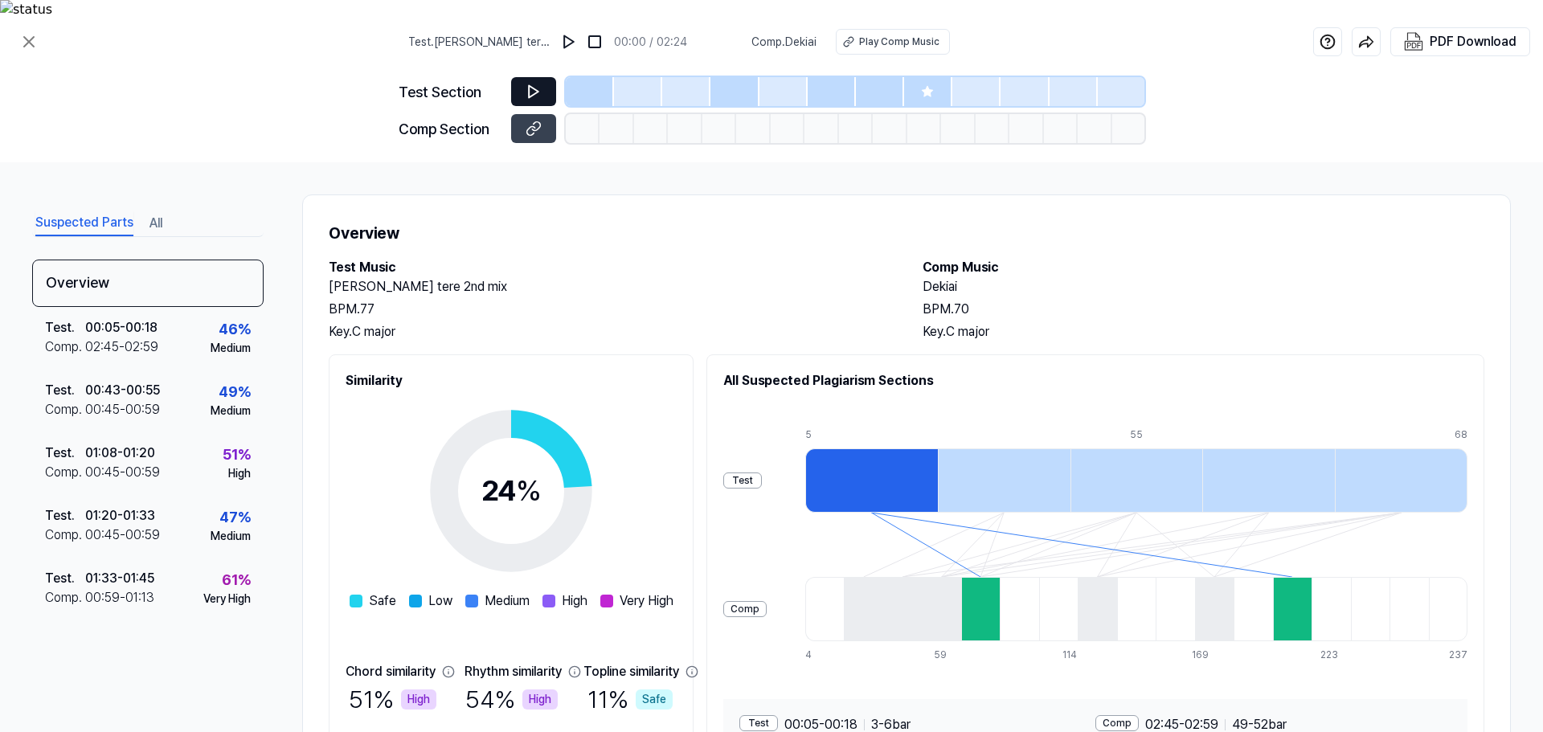
click at [525, 77] on button at bounding box center [533, 91] width 45 height 29
click at [561, 34] on img at bounding box center [569, 42] width 16 height 16
click at [568, 34] on img at bounding box center [570, 42] width 16 height 16
click at [533, 122] on icon at bounding box center [536, 126] width 8 height 9
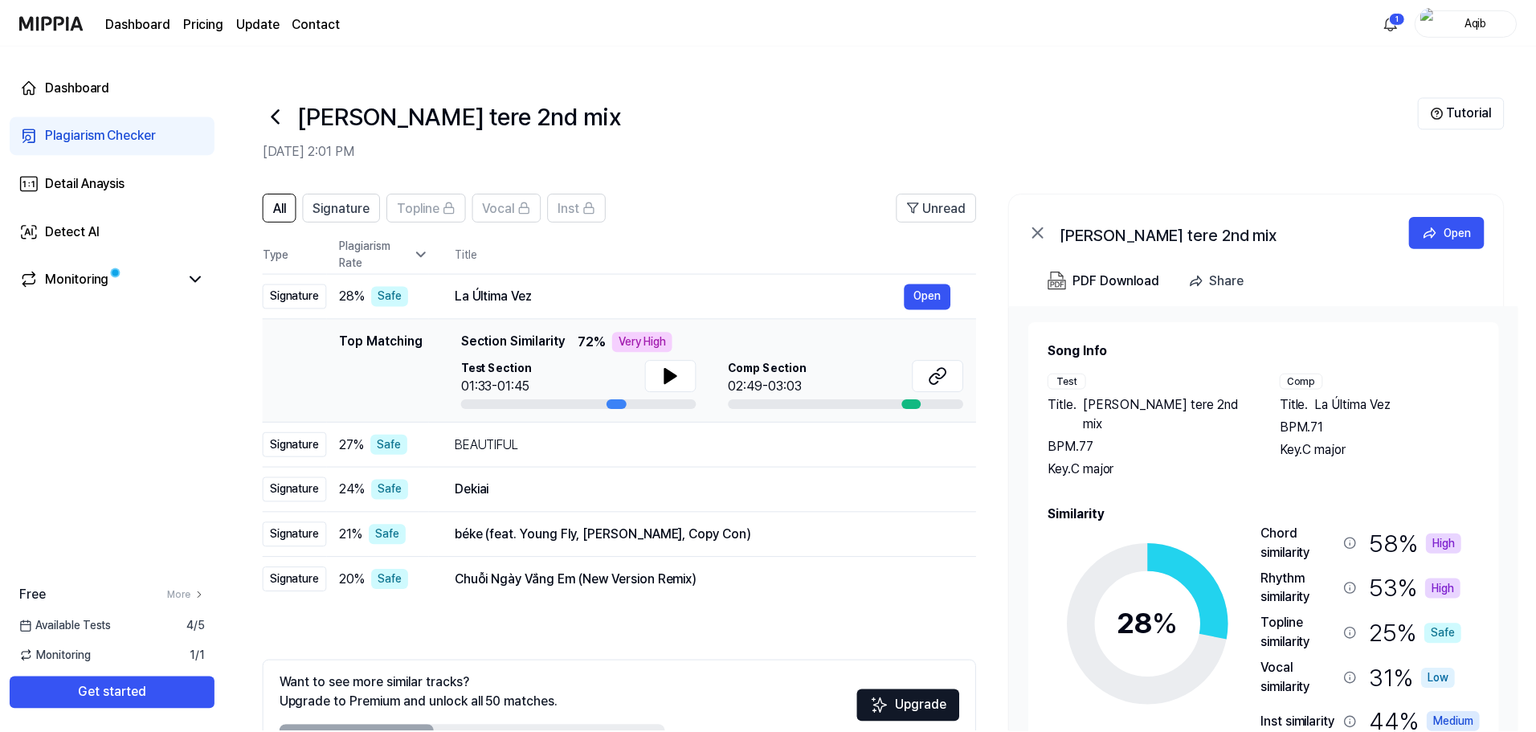
scroll to position [78, 0]
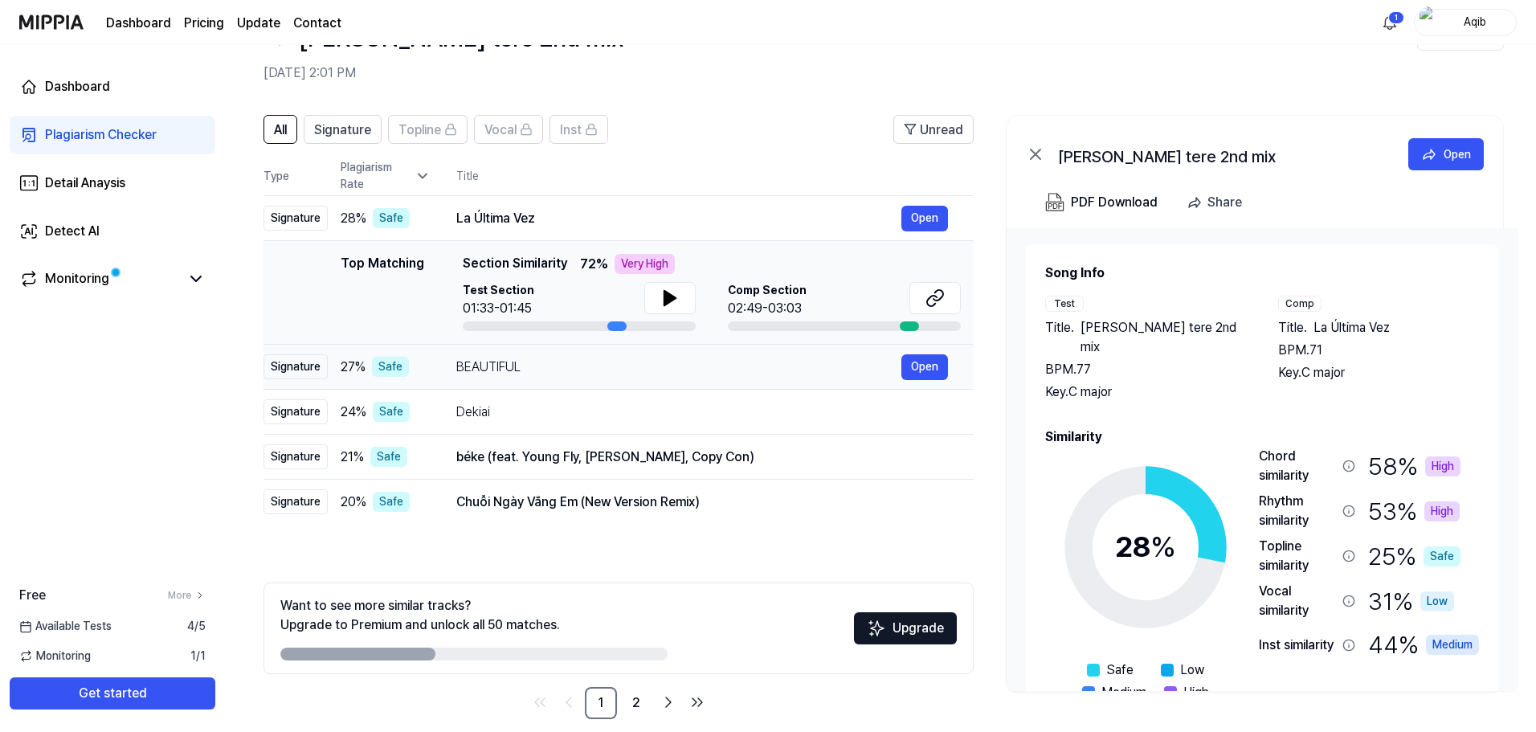
click at [472, 358] on div "BEAUTIFUL" at bounding box center [678, 367] width 445 height 19
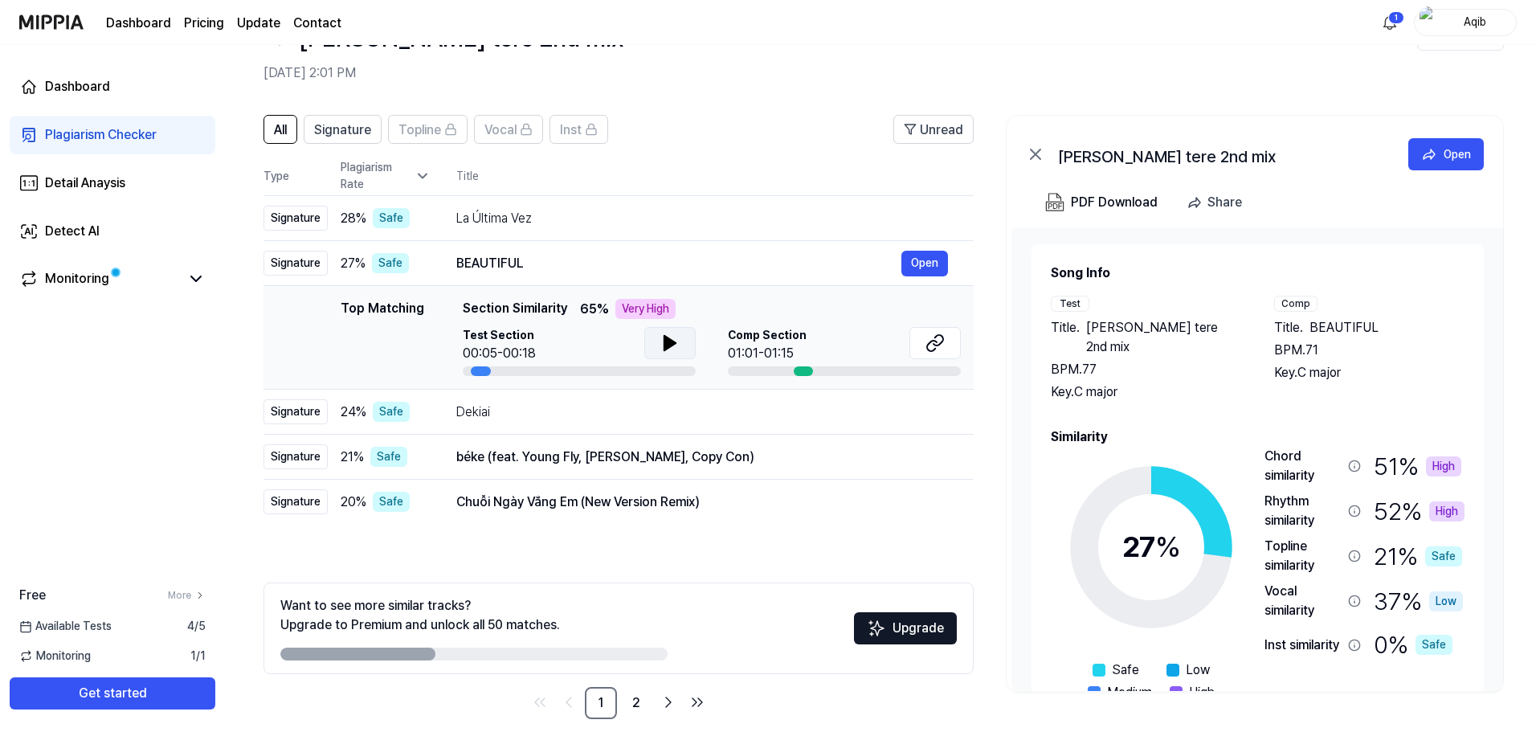
click at [682, 327] on button at bounding box center [669, 343] width 51 height 32
click at [680, 327] on button at bounding box center [669, 343] width 51 height 32
click at [922, 327] on button at bounding box center [934, 343] width 51 height 32
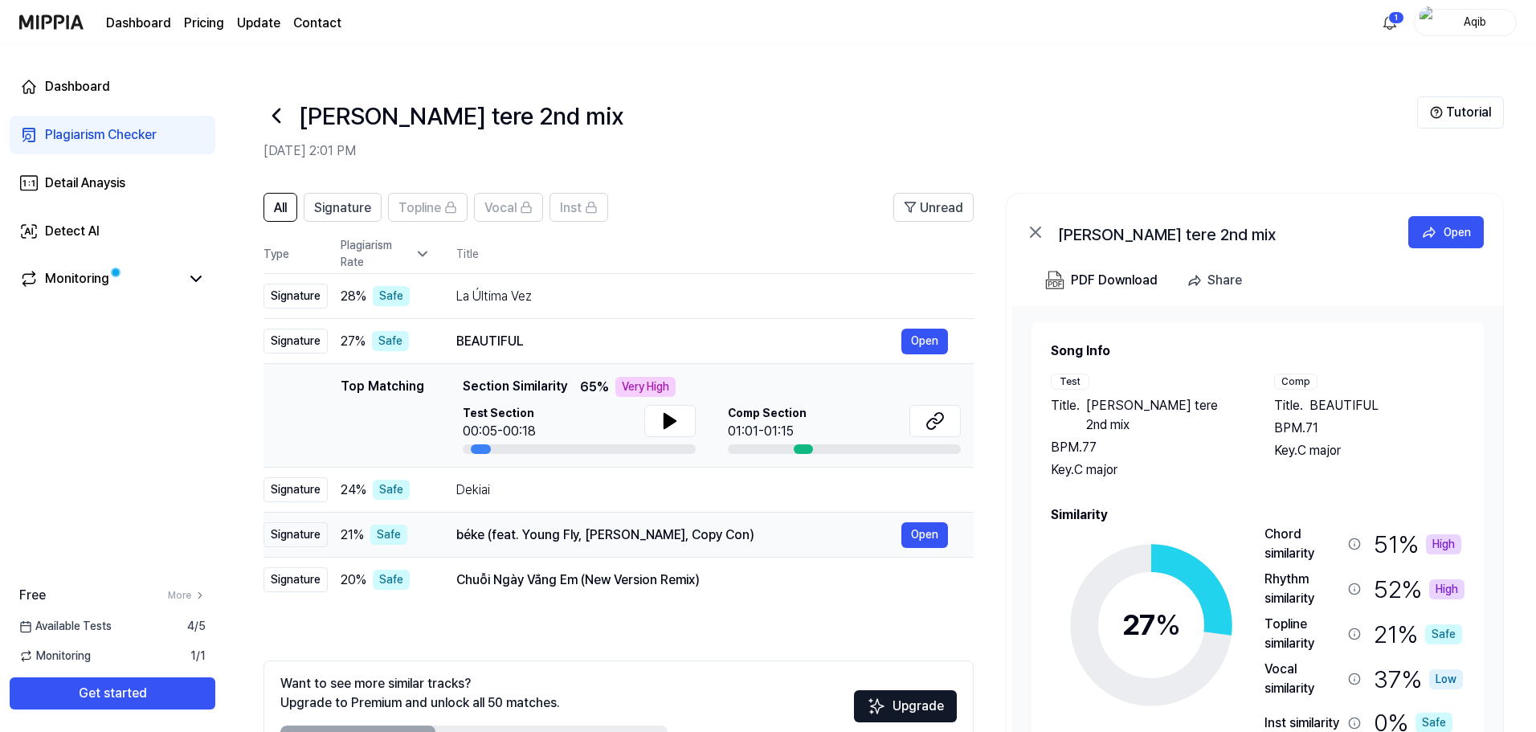
click at [499, 526] on div "béke (feat. Young Fly, Lord Panamo, Copy Con) Open" at bounding box center [702, 535] width 492 height 26
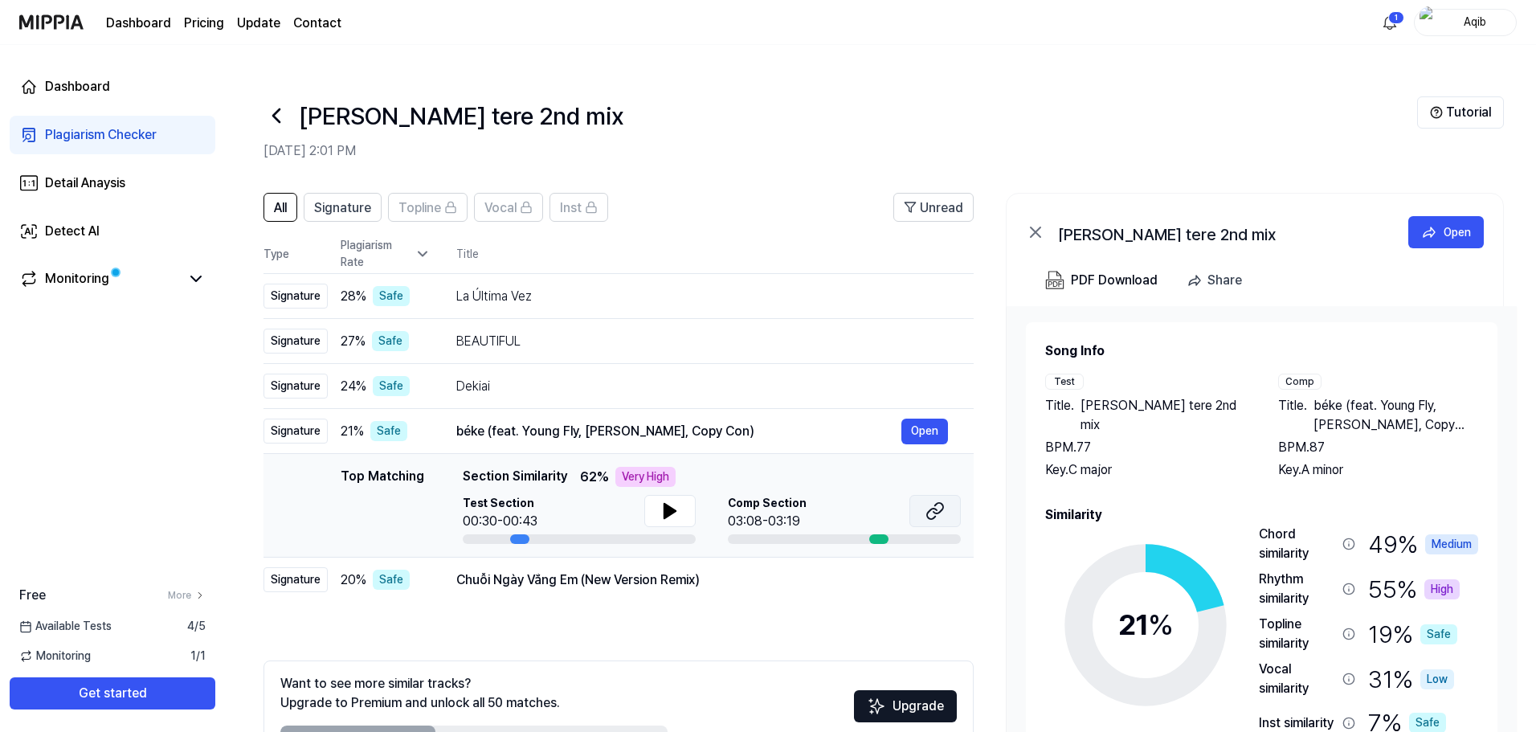
click at [926, 501] on icon at bounding box center [935, 510] width 19 height 19
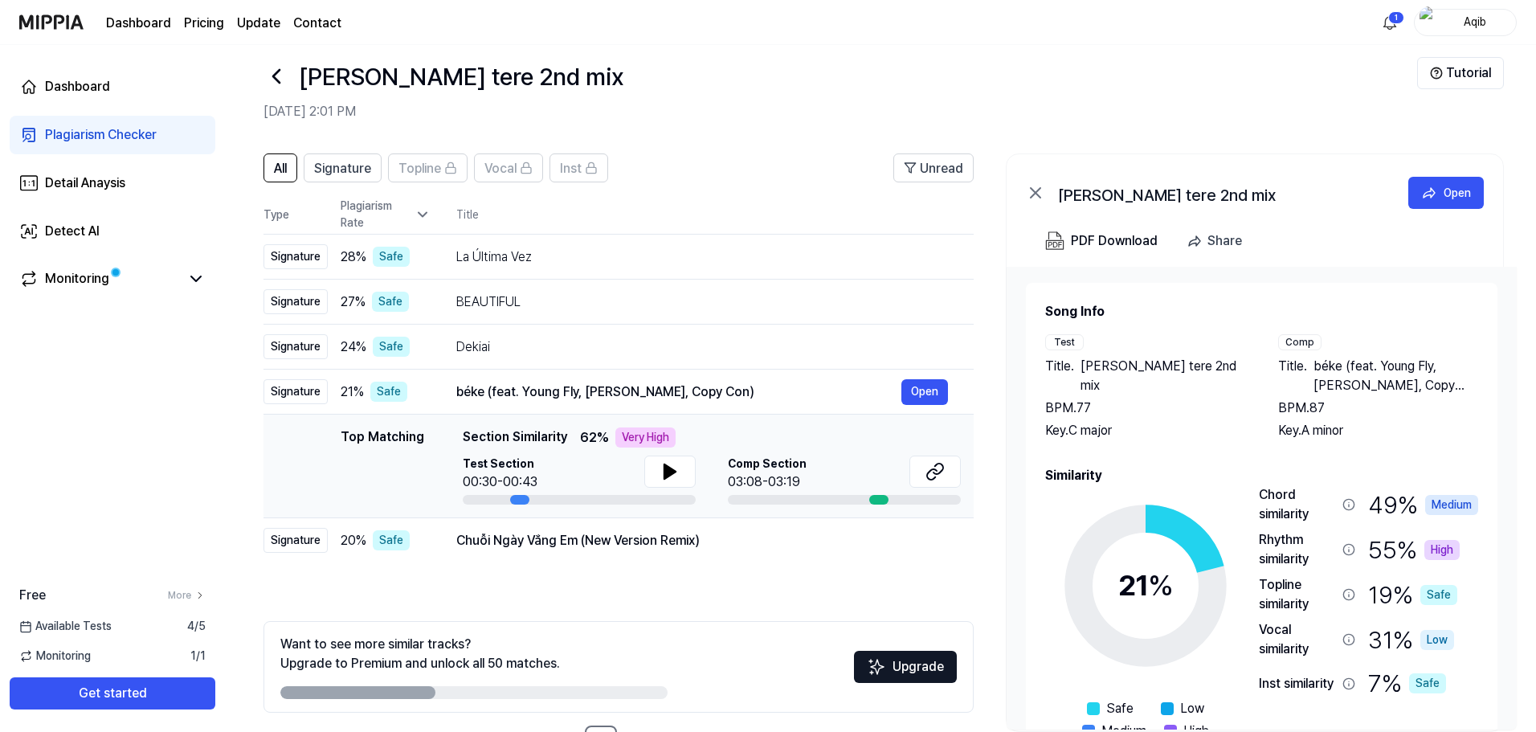
scroll to position [78, 0]
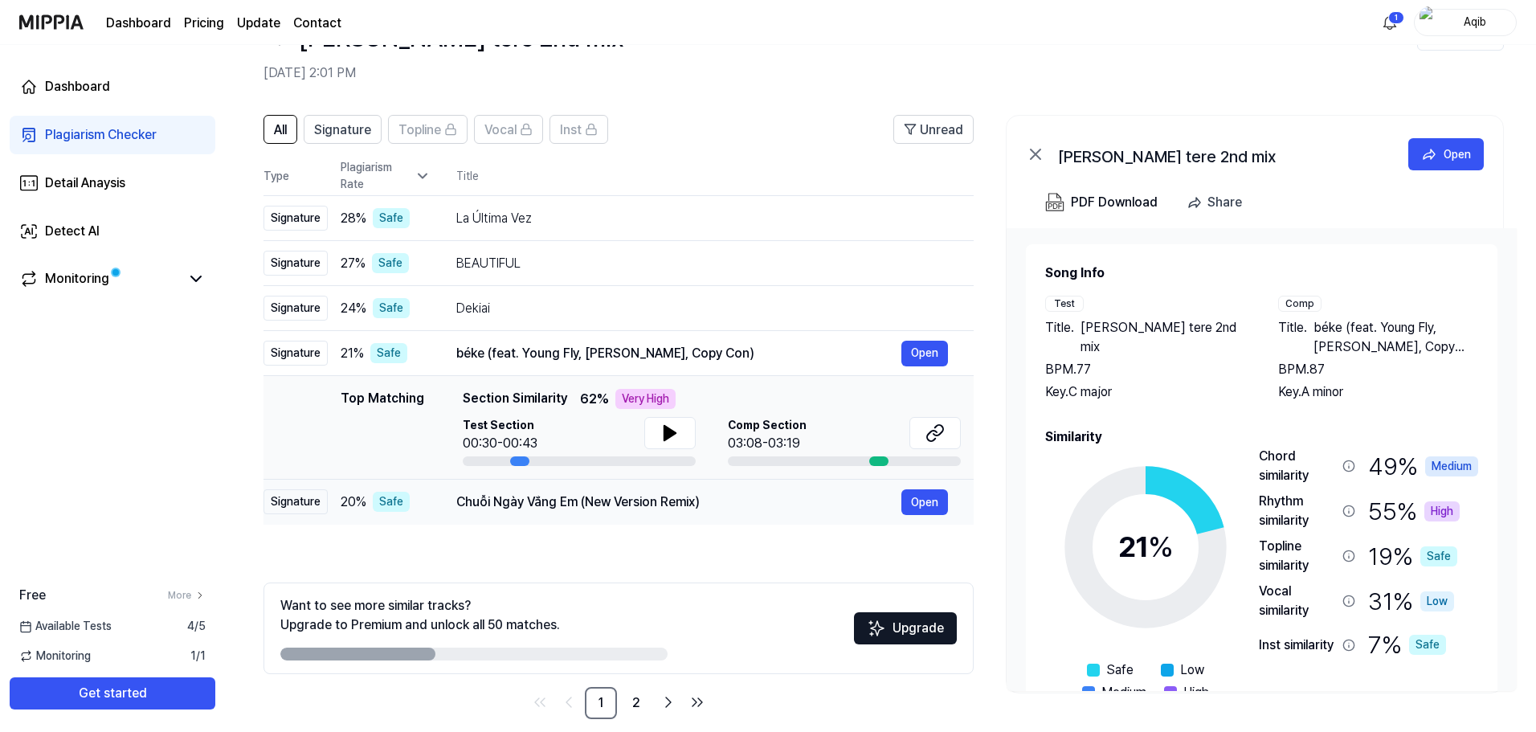
click at [545, 493] on div "Chuỗi Ngày Vắng Em (New Version Remix)" at bounding box center [678, 502] width 445 height 19
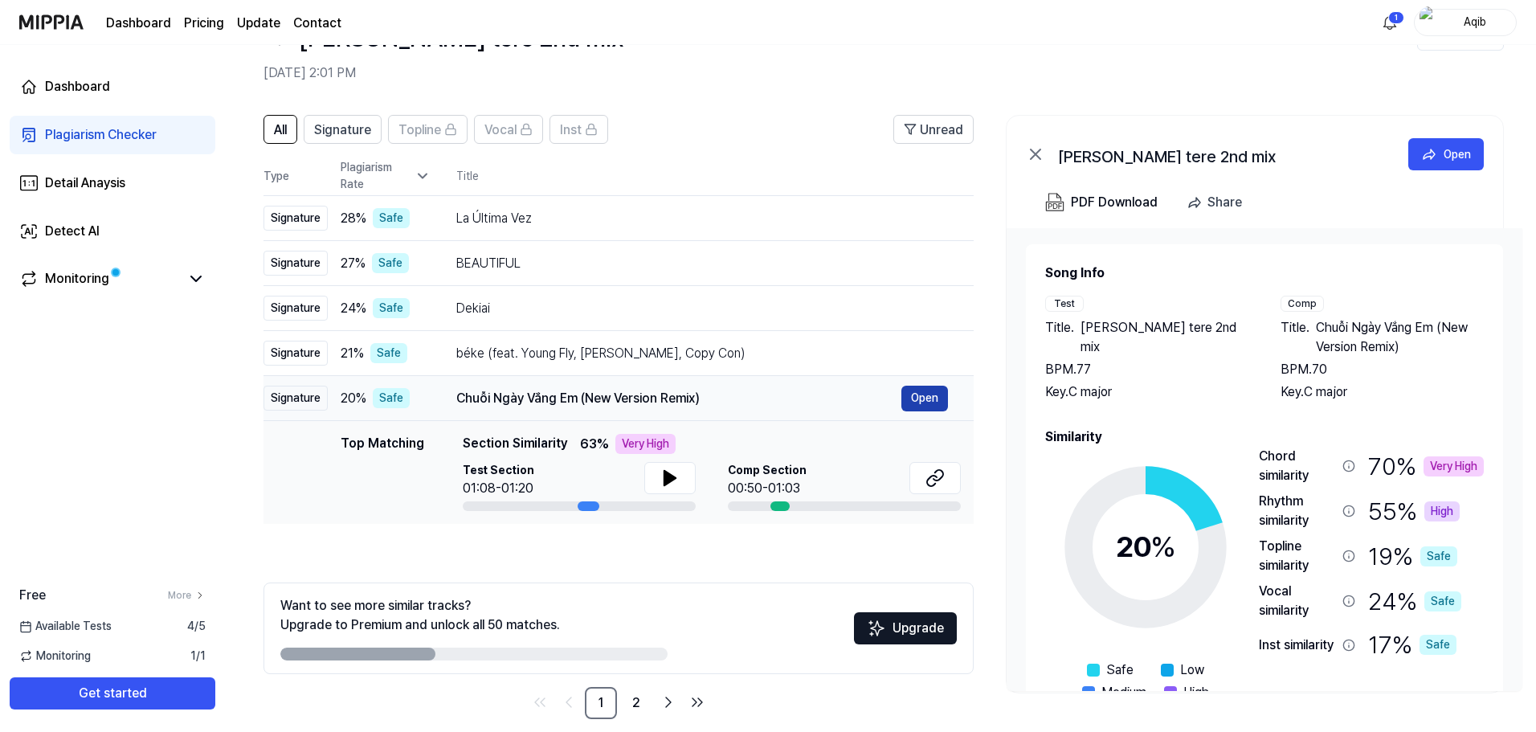
click at [934, 386] on button "Open" at bounding box center [924, 399] width 47 height 26
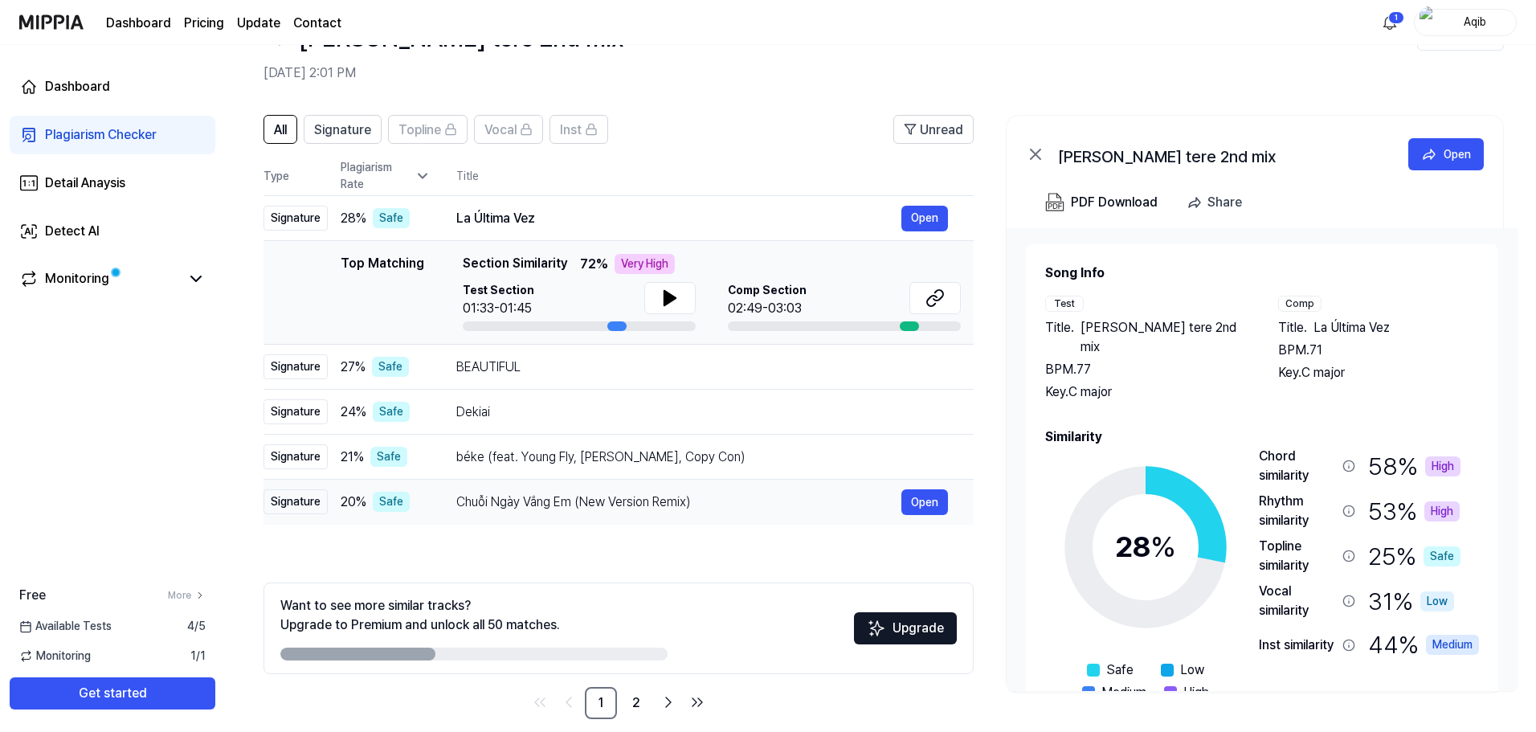
click at [542, 493] on div "Chuỗi Ngày Vắng Em (New Version Remix)" at bounding box center [678, 502] width 445 height 19
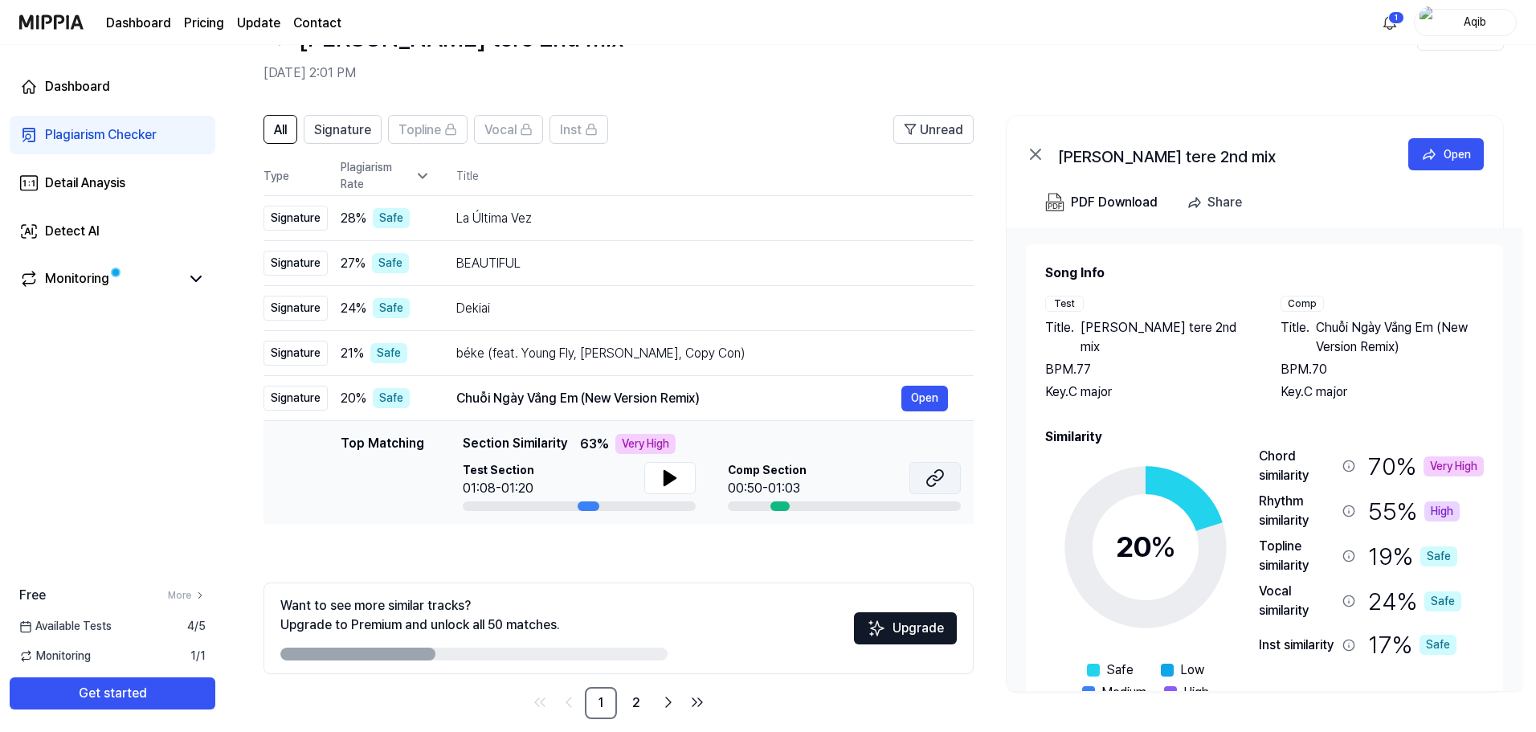
click at [939, 468] on icon at bounding box center [935, 477] width 19 height 19
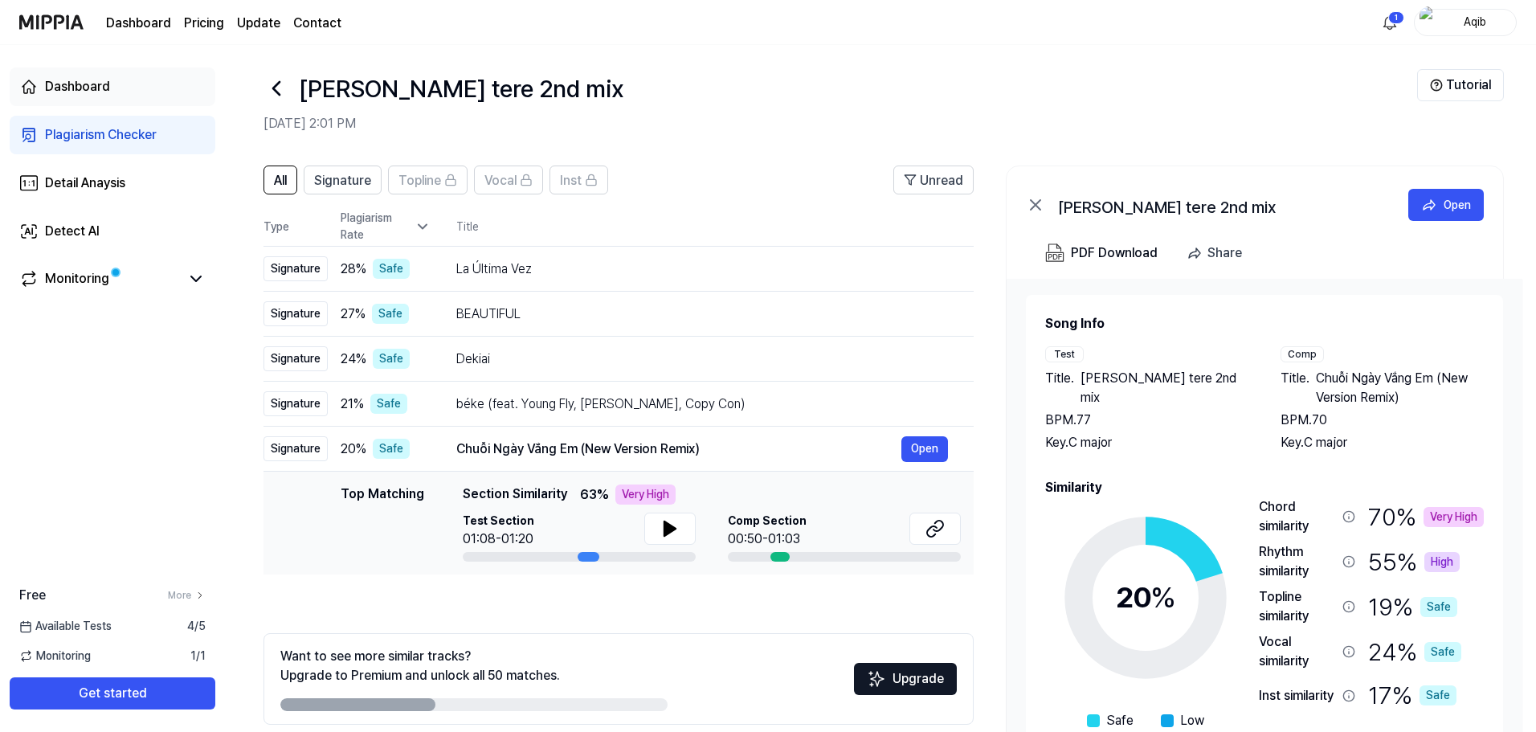
scroll to position [0, 0]
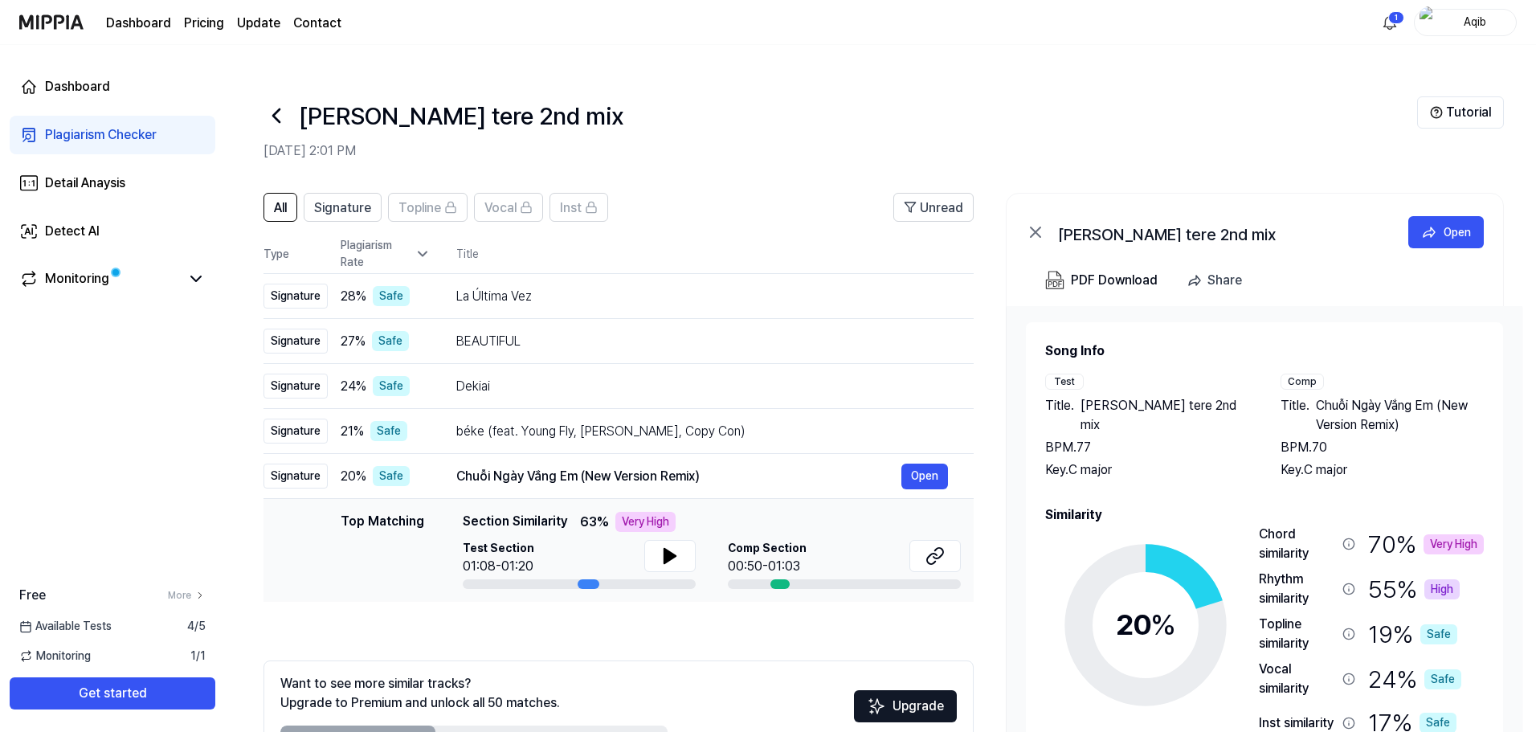
click at [415, 246] on icon at bounding box center [423, 254] width 16 height 16
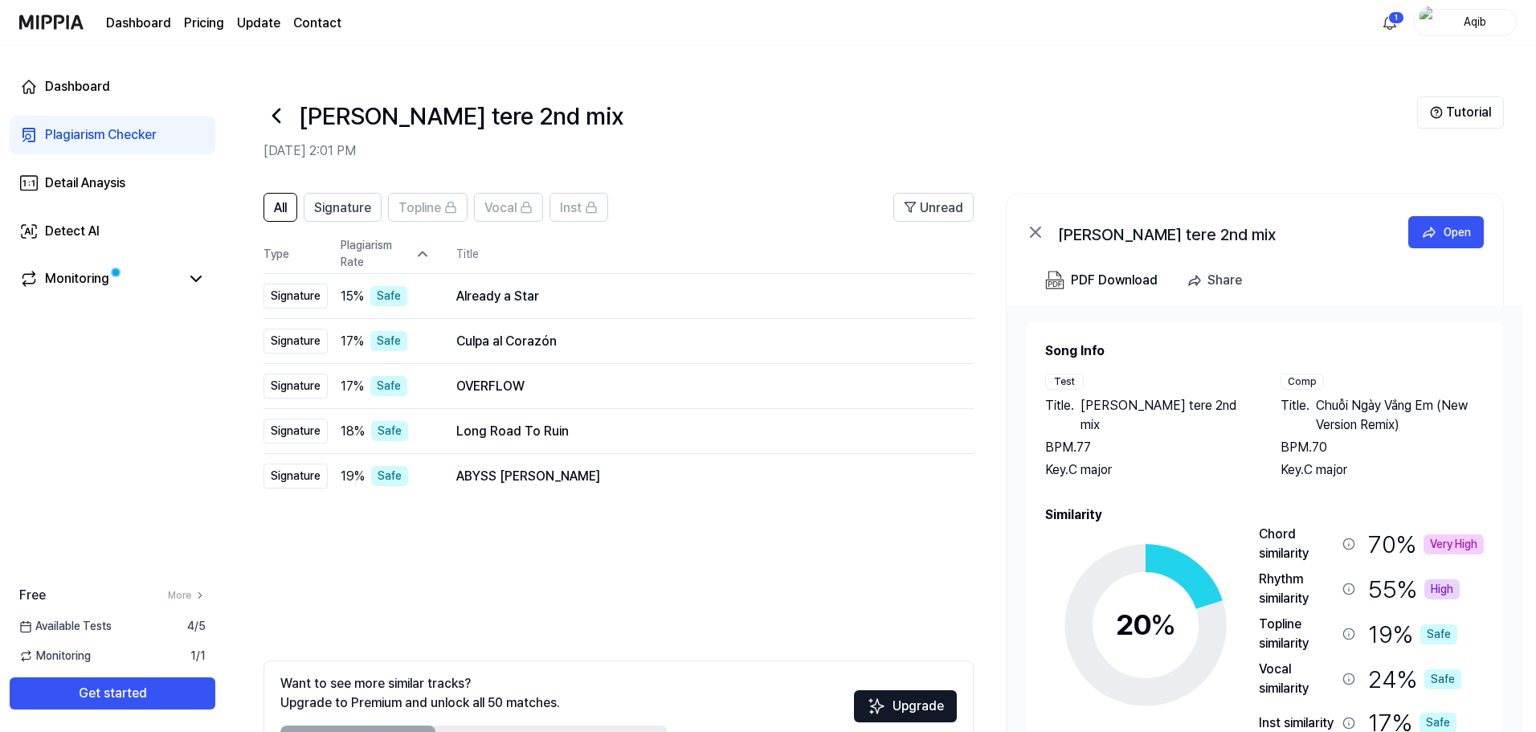
click at [420, 246] on icon at bounding box center [423, 254] width 16 height 16
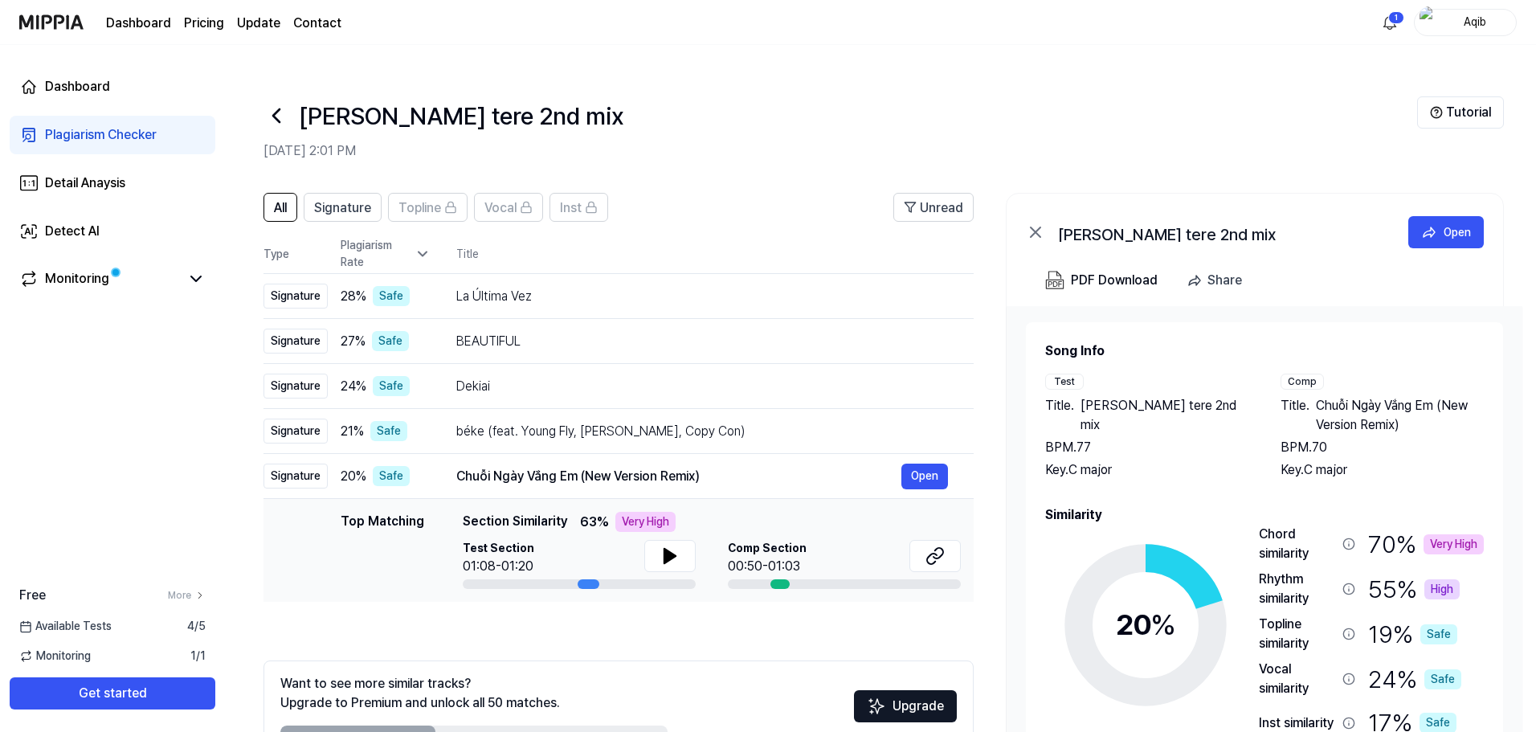
click at [420, 246] on icon at bounding box center [423, 254] width 16 height 16
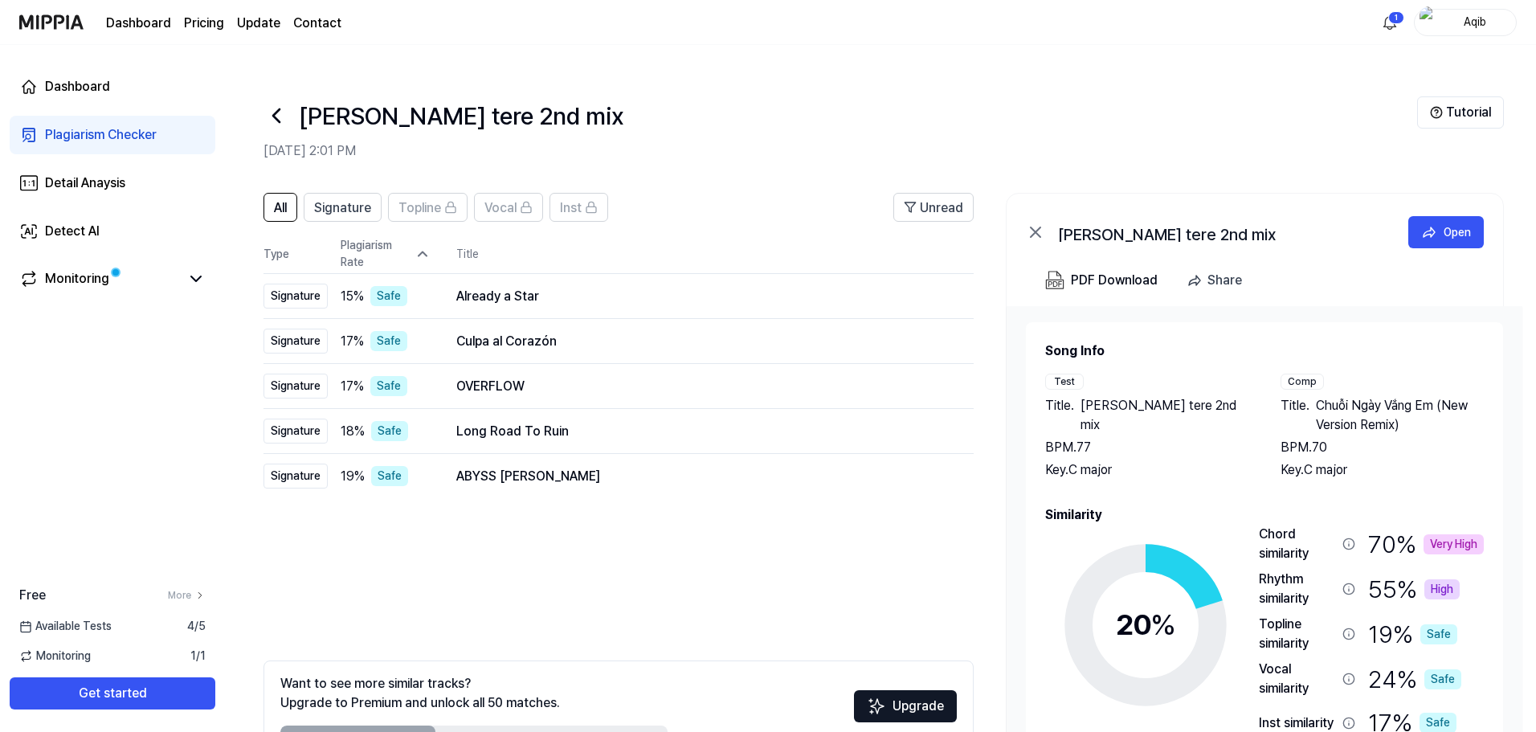
click at [420, 246] on icon at bounding box center [423, 254] width 16 height 16
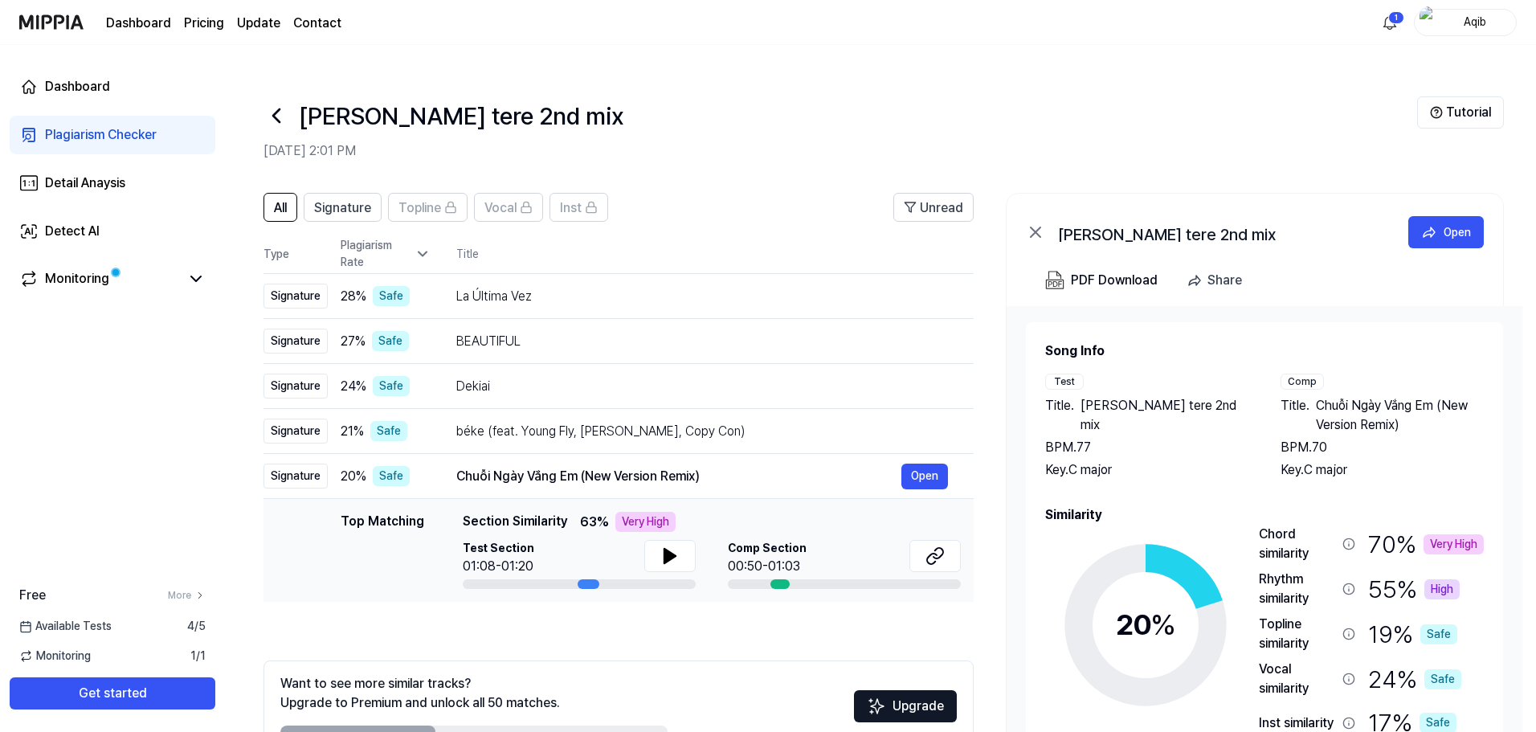
click at [427, 252] on icon at bounding box center [423, 254] width 8 height 4
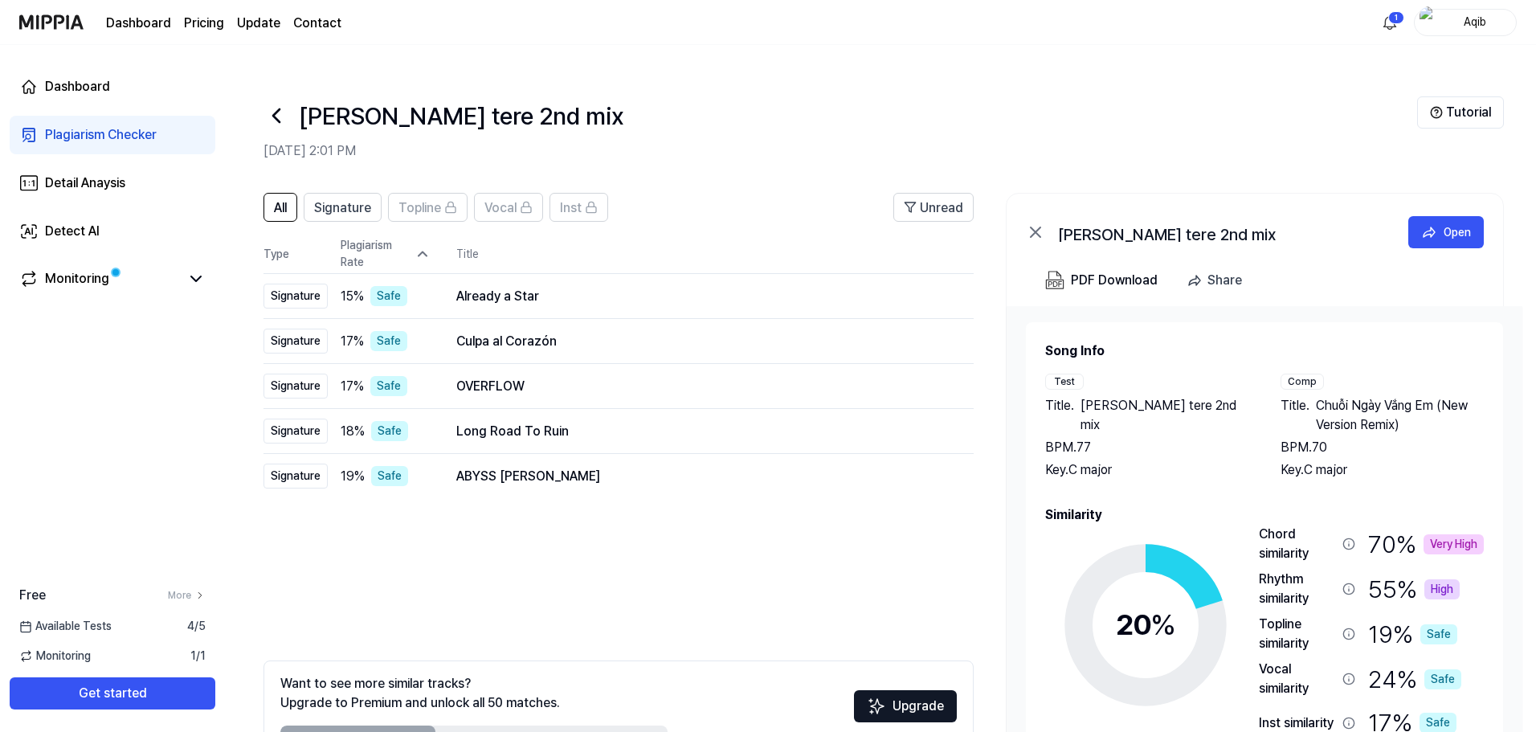
click at [427, 246] on icon at bounding box center [423, 254] width 16 height 16
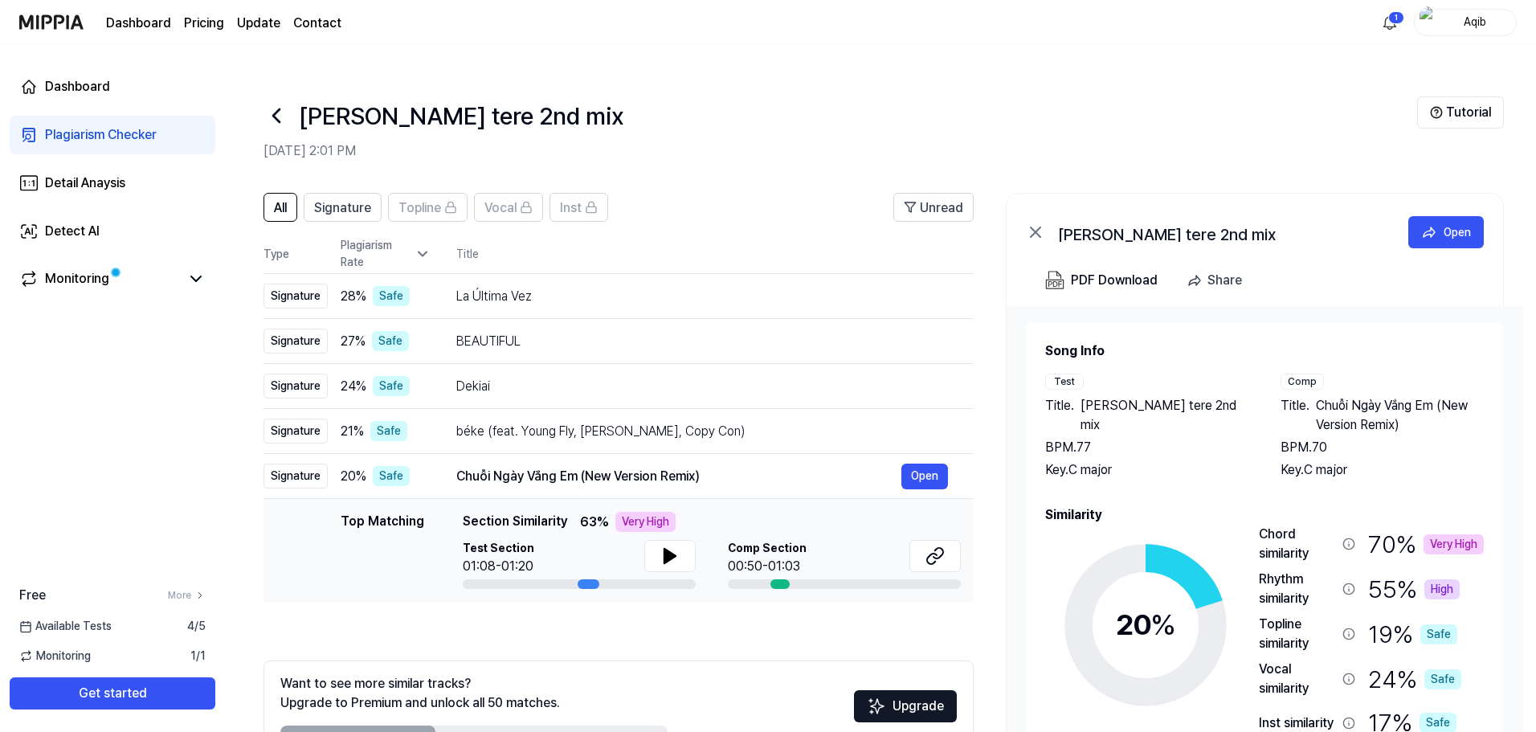
click at [427, 252] on icon at bounding box center [423, 254] width 8 height 4
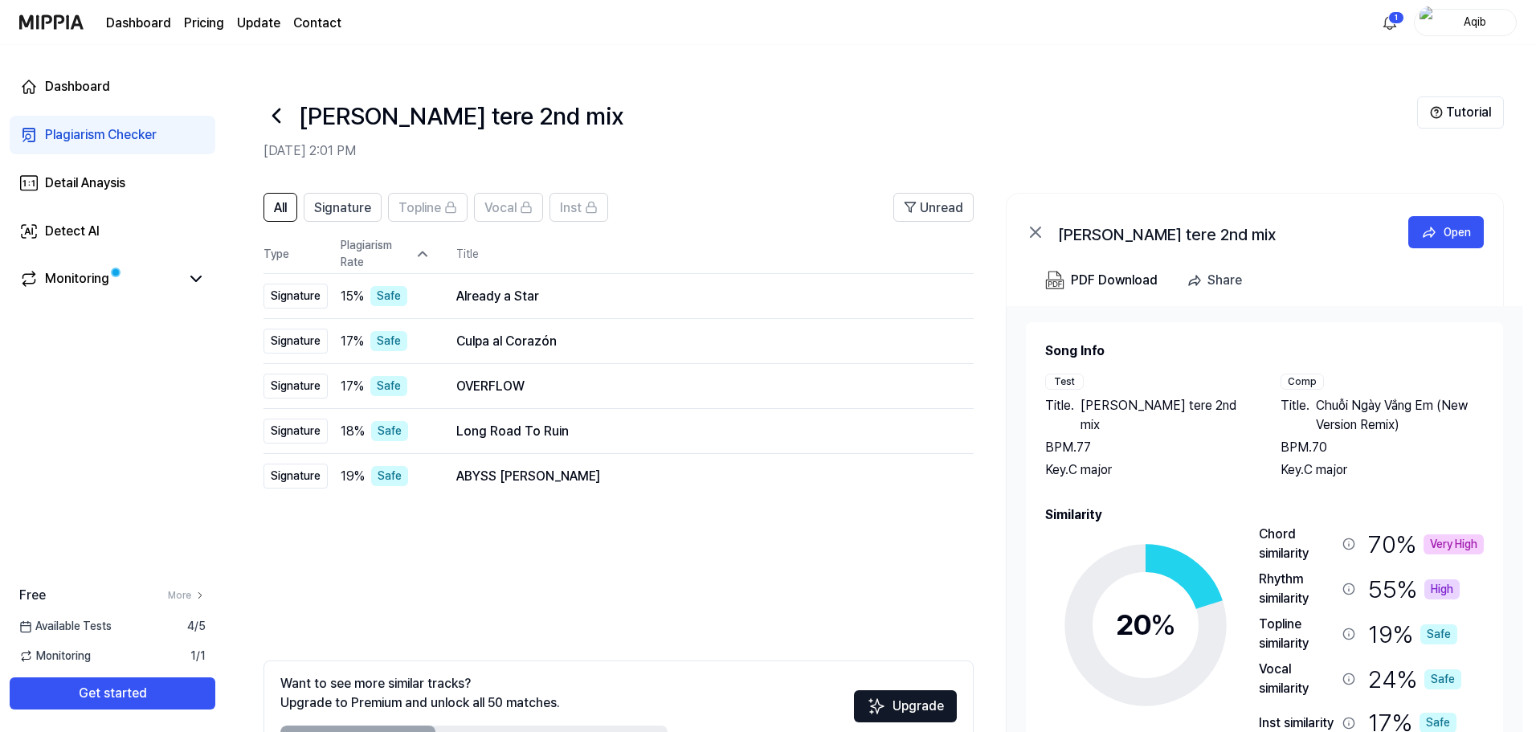
click at [419, 246] on icon at bounding box center [423, 254] width 16 height 16
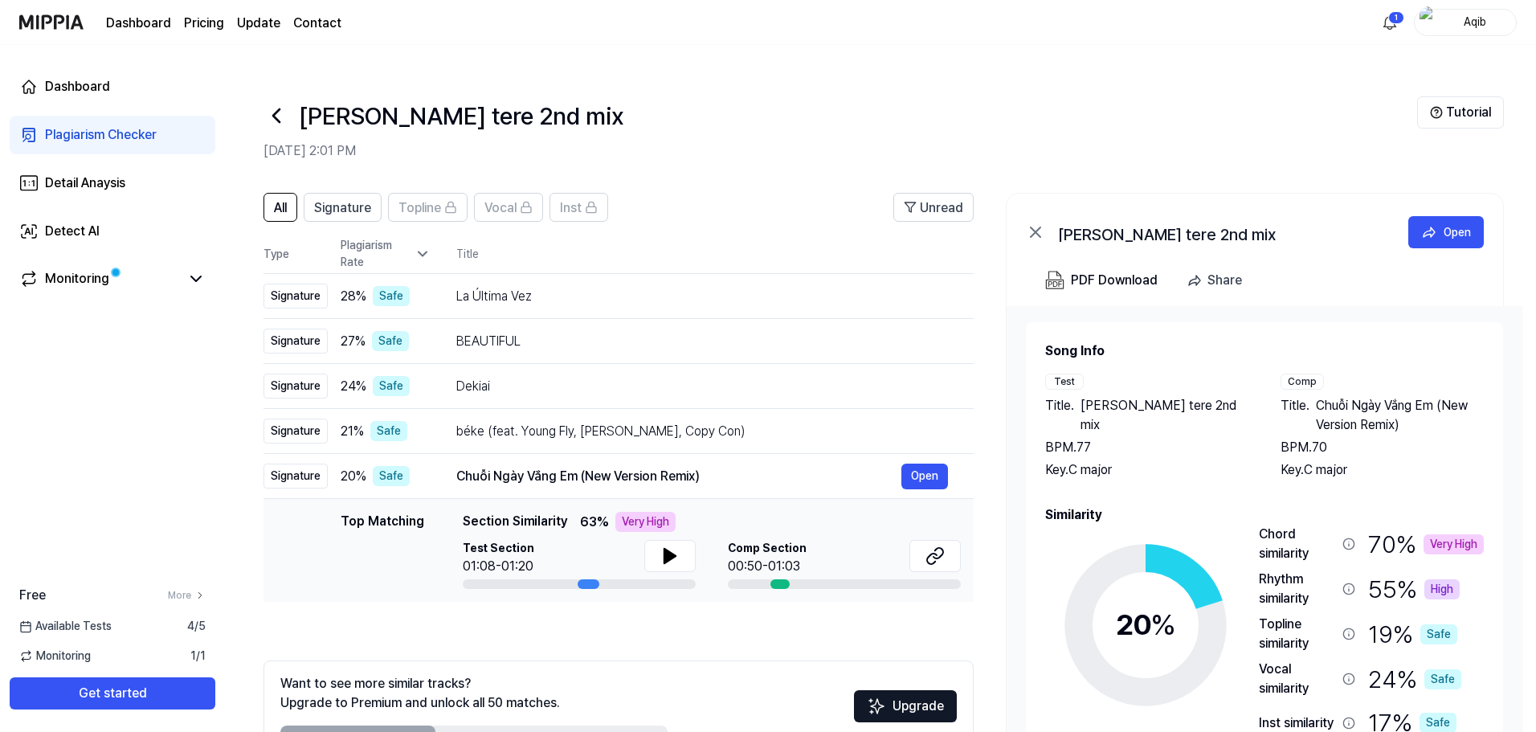
click at [419, 246] on icon at bounding box center [423, 254] width 16 height 16
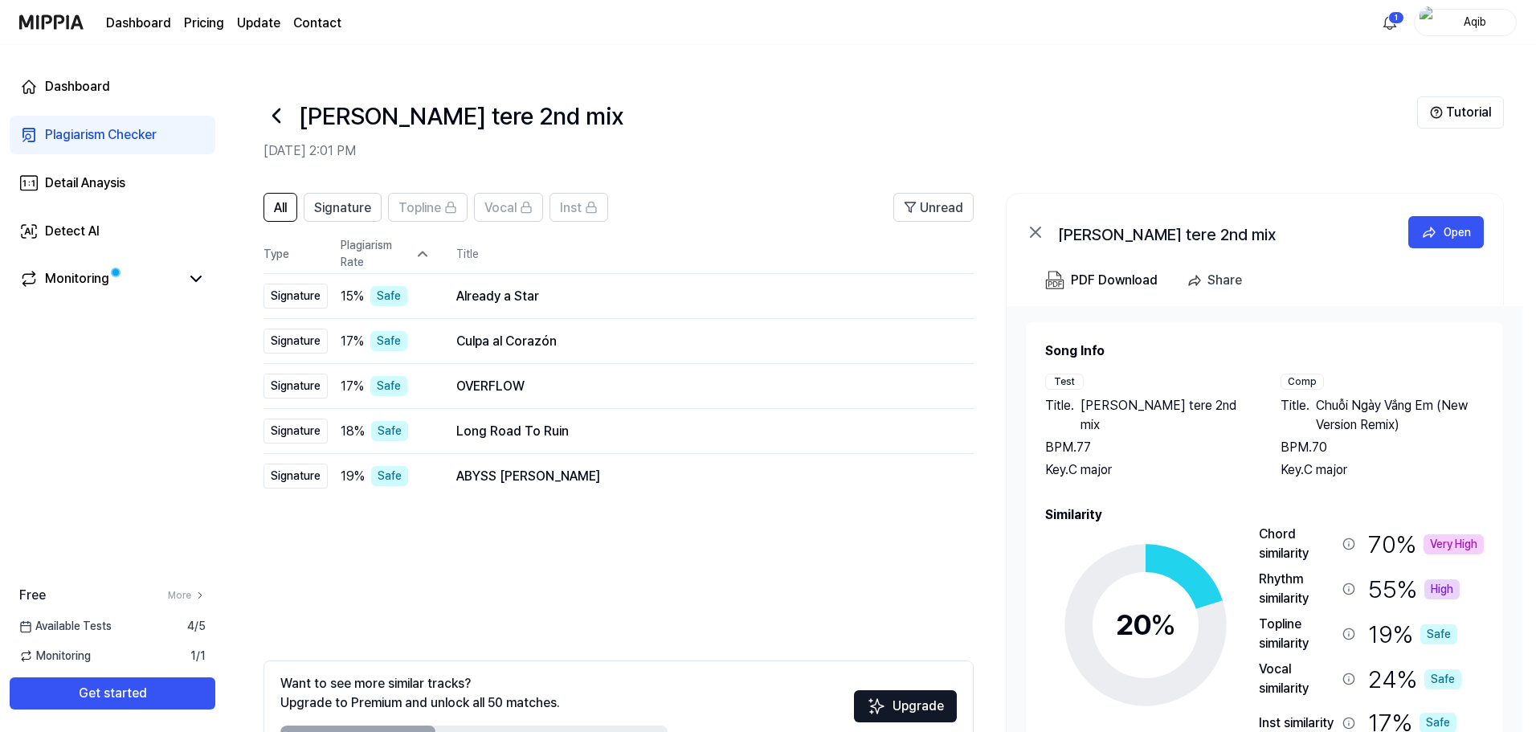
click at [419, 246] on icon at bounding box center [423, 254] width 16 height 16
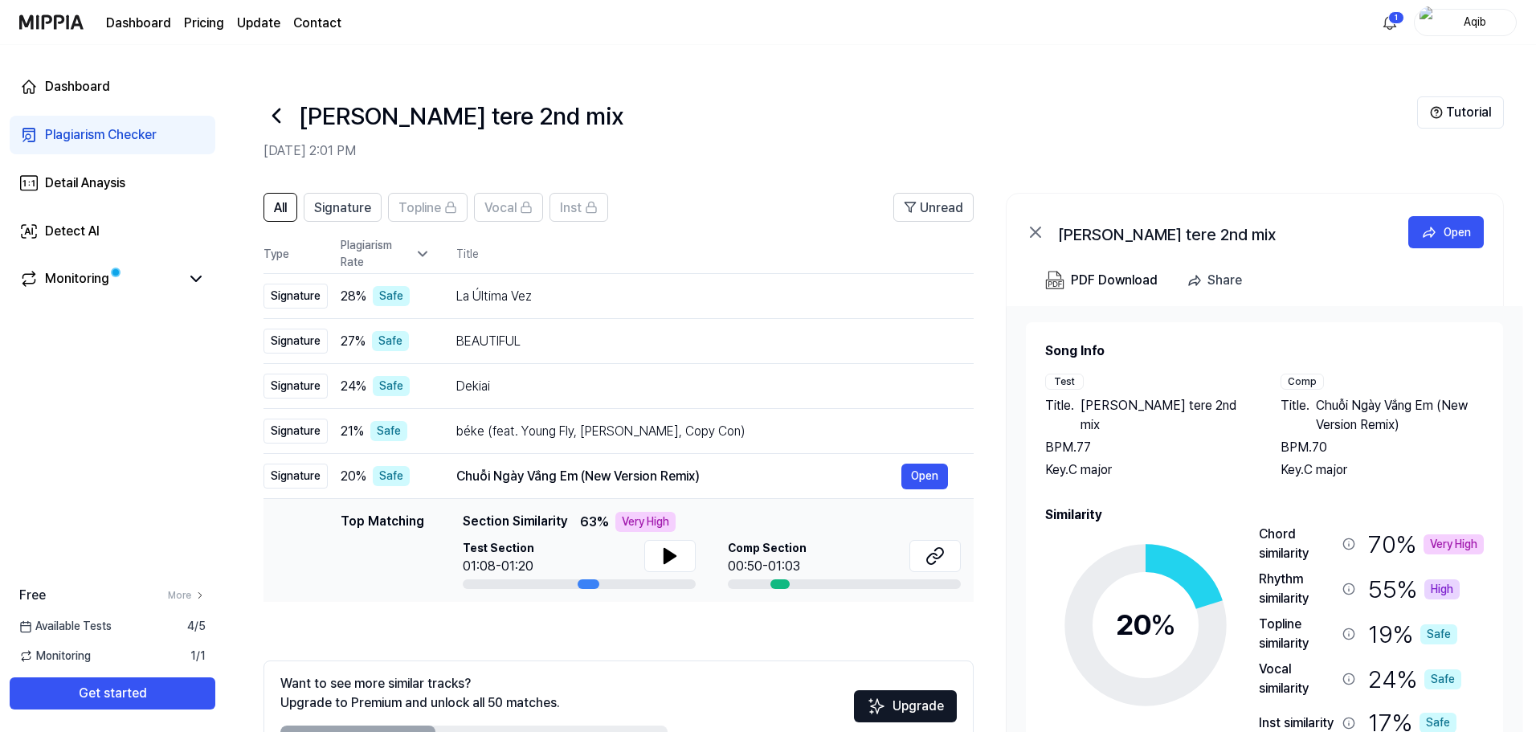
click at [419, 246] on icon at bounding box center [423, 254] width 16 height 16
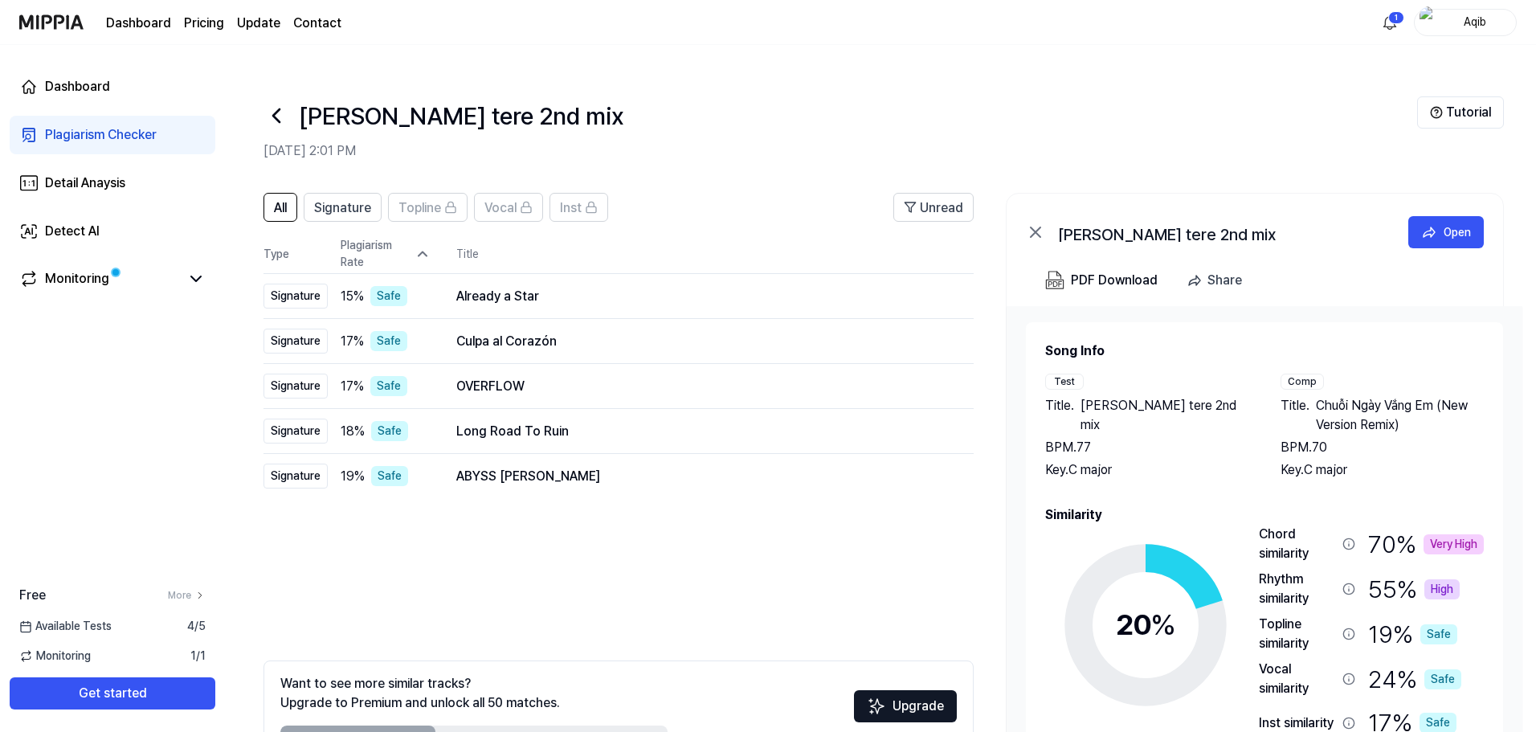
click at [431, 235] on tr "Type Plagiarism Rate Title" at bounding box center [619, 254] width 710 height 39
click at [425, 246] on icon at bounding box center [423, 254] width 16 height 16
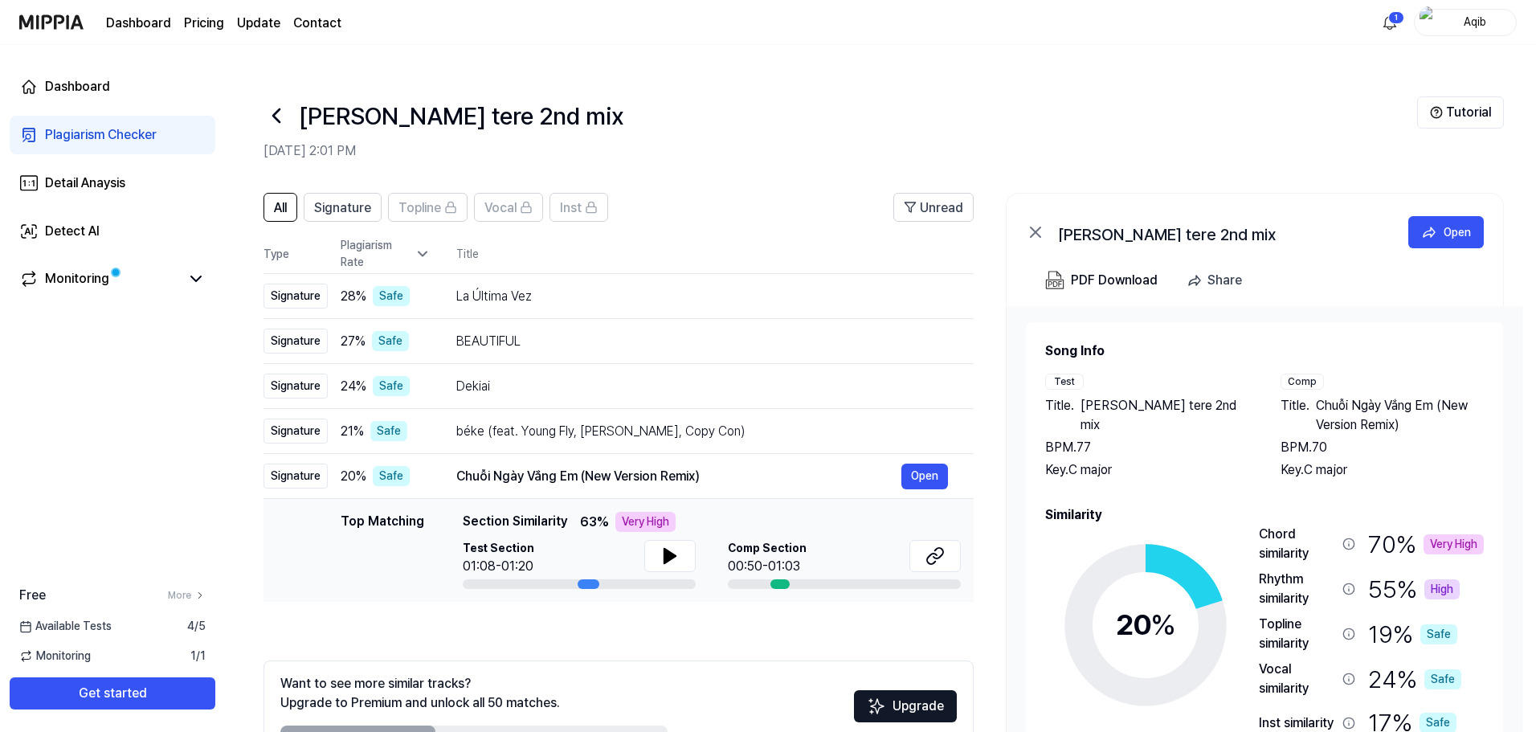
click at [425, 246] on icon at bounding box center [423, 254] width 16 height 16
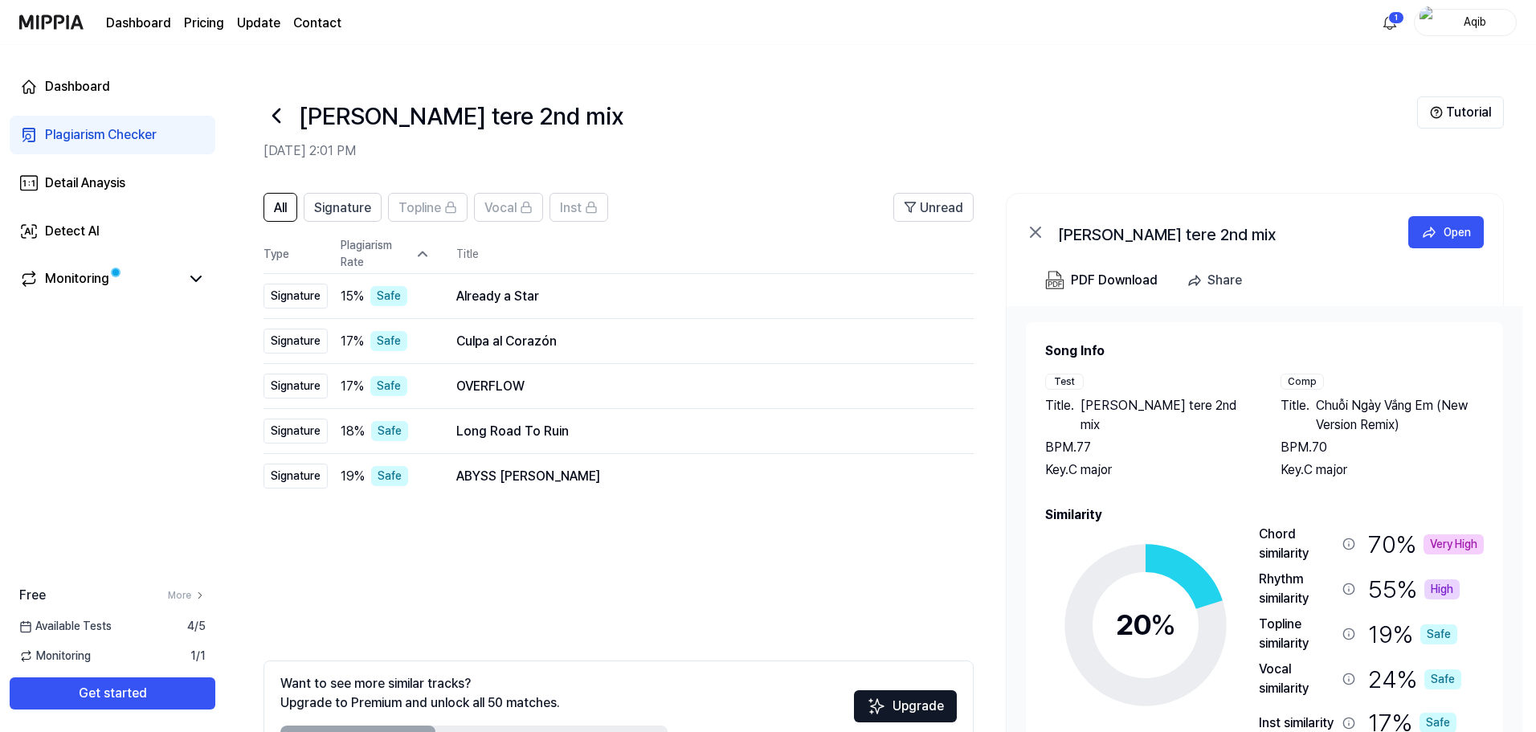
click at [425, 246] on icon at bounding box center [423, 254] width 16 height 16
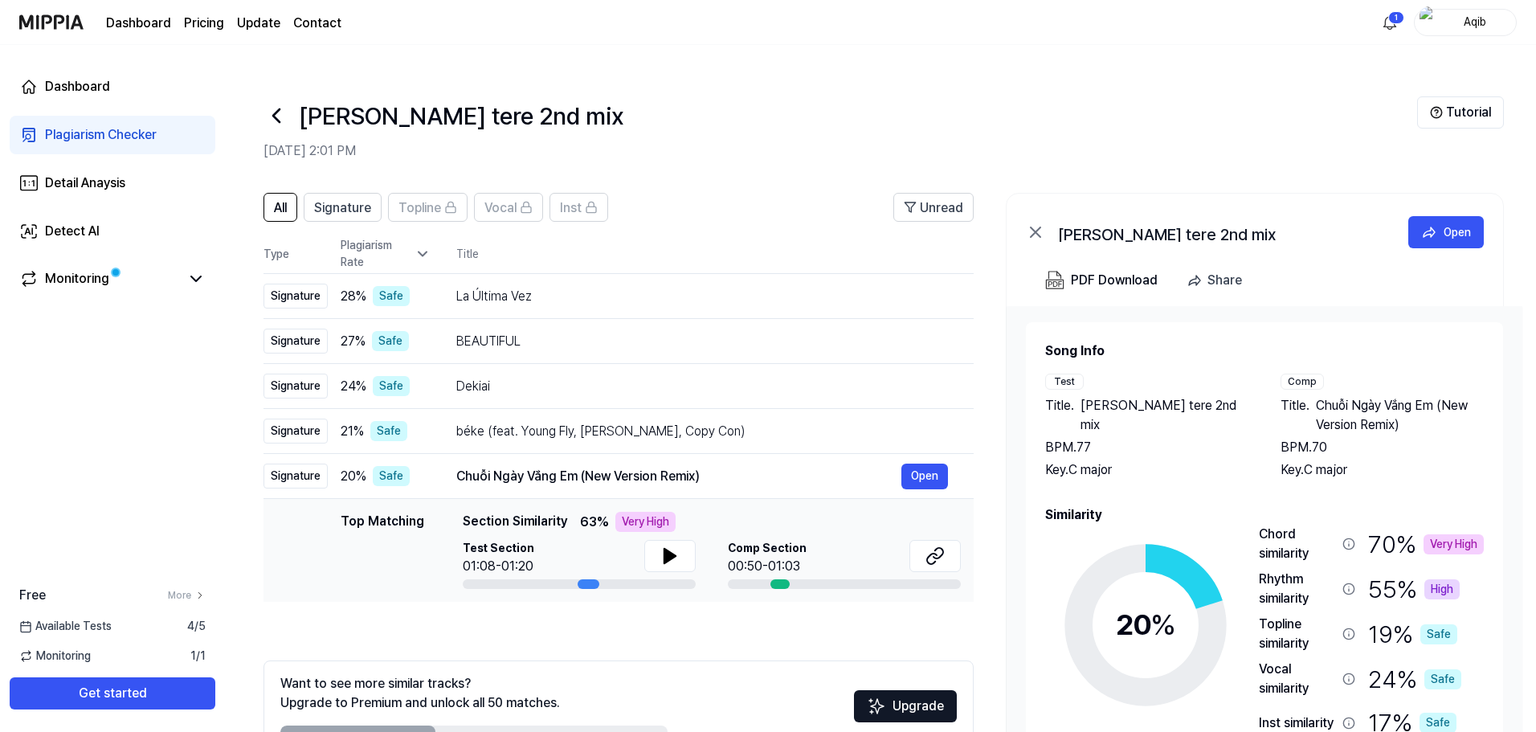
click at [425, 246] on icon at bounding box center [423, 254] width 16 height 16
